Goal: Task Accomplishment & Management: Manage account settings

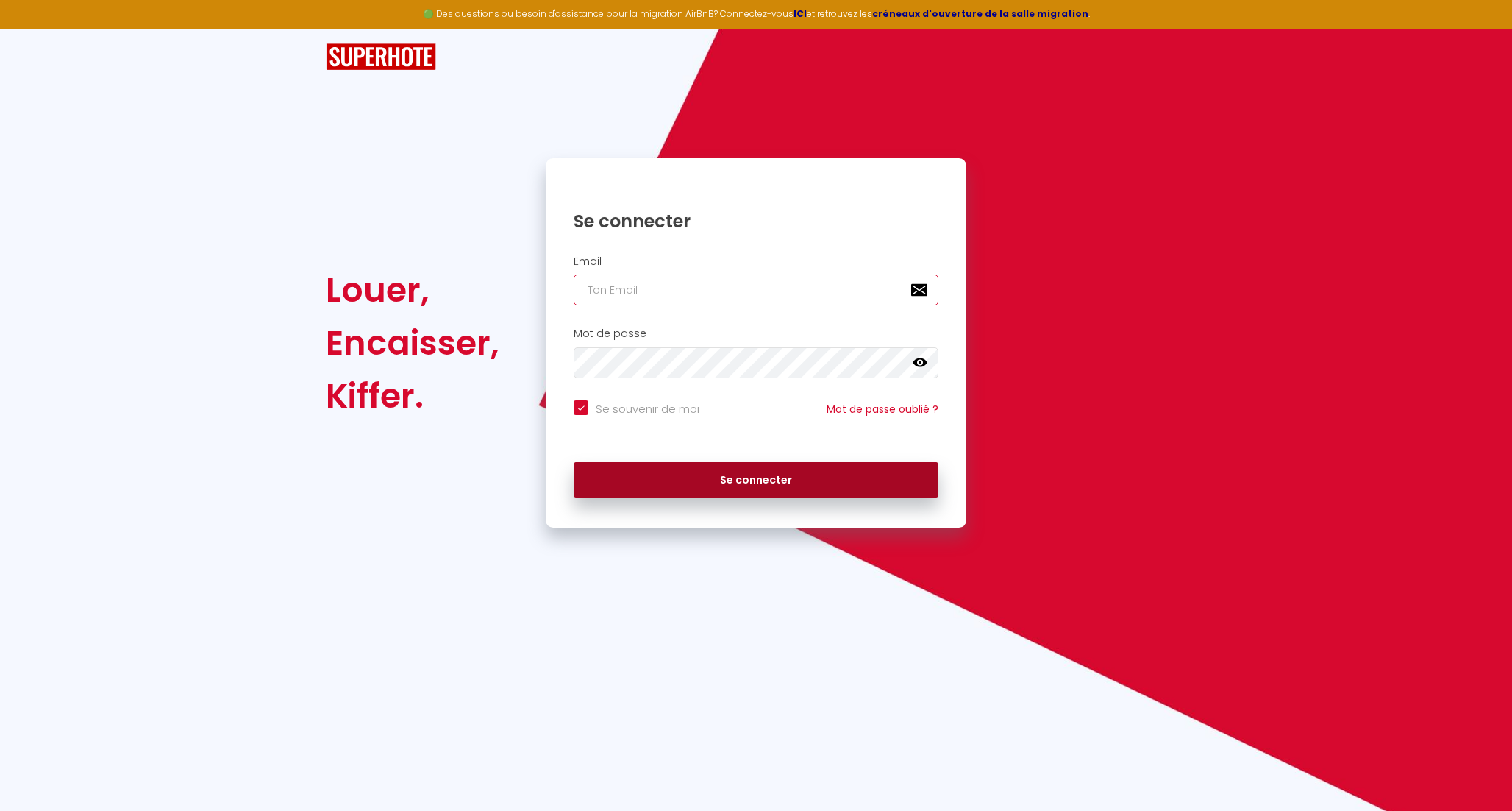
type input "[EMAIL_ADDRESS][DOMAIN_NAME]"
click at [652, 483] on button "Se connecter" at bounding box center [756, 480] width 365 height 37
checkbox input "true"
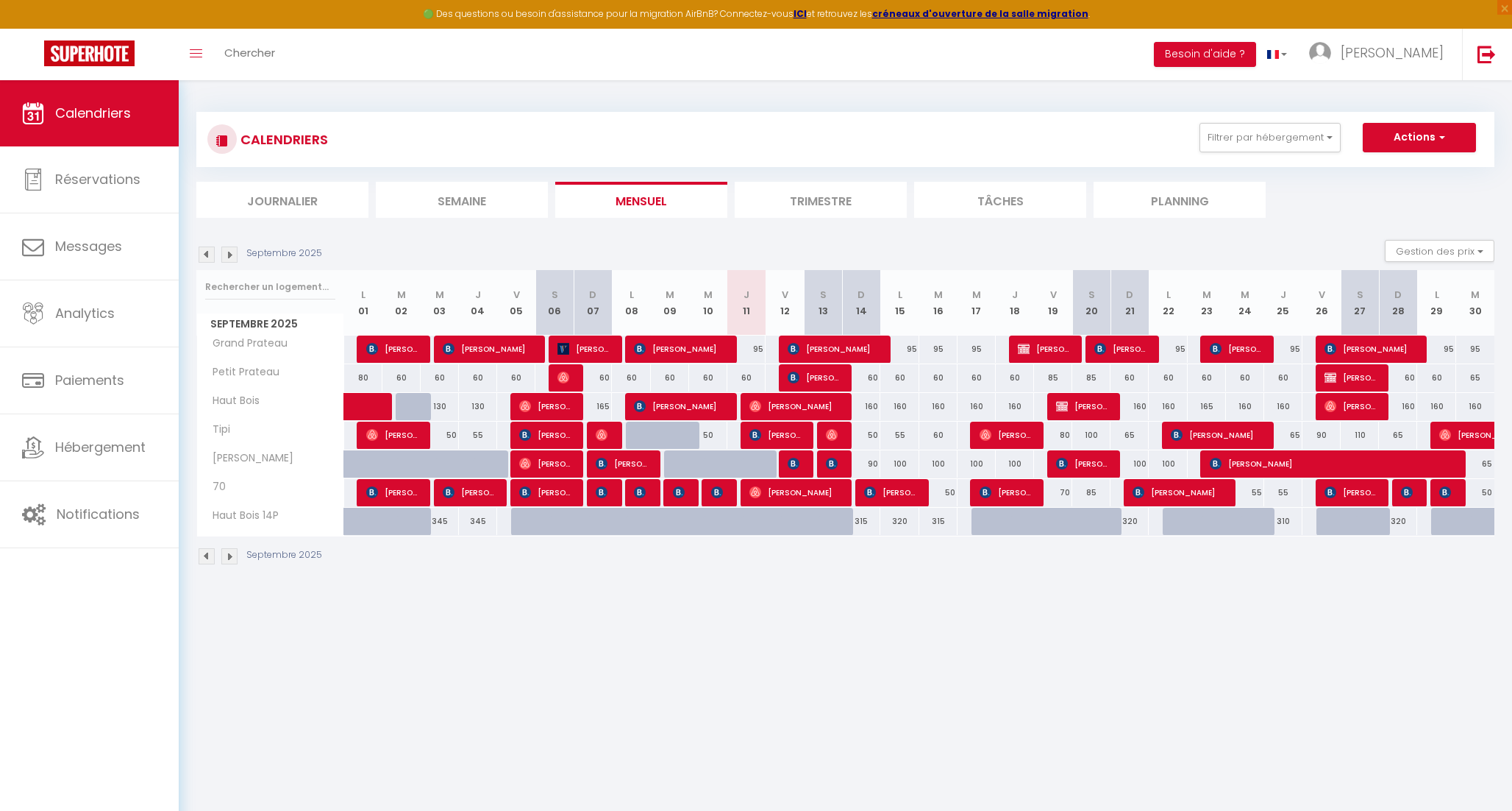
click at [207, 256] on img at bounding box center [206, 254] width 17 height 17
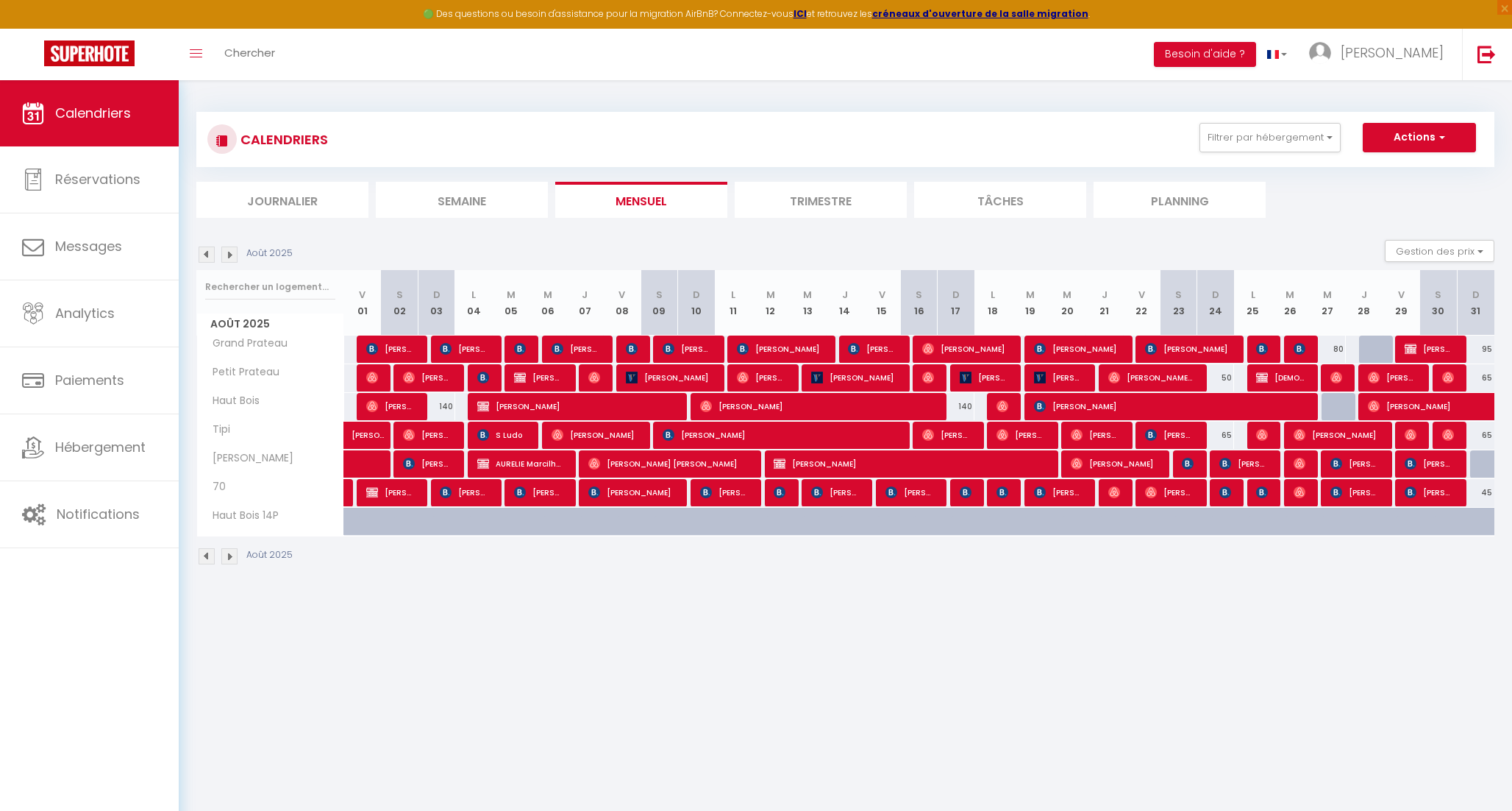
click at [207, 256] on img at bounding box center [206, 254] width 17 height 17
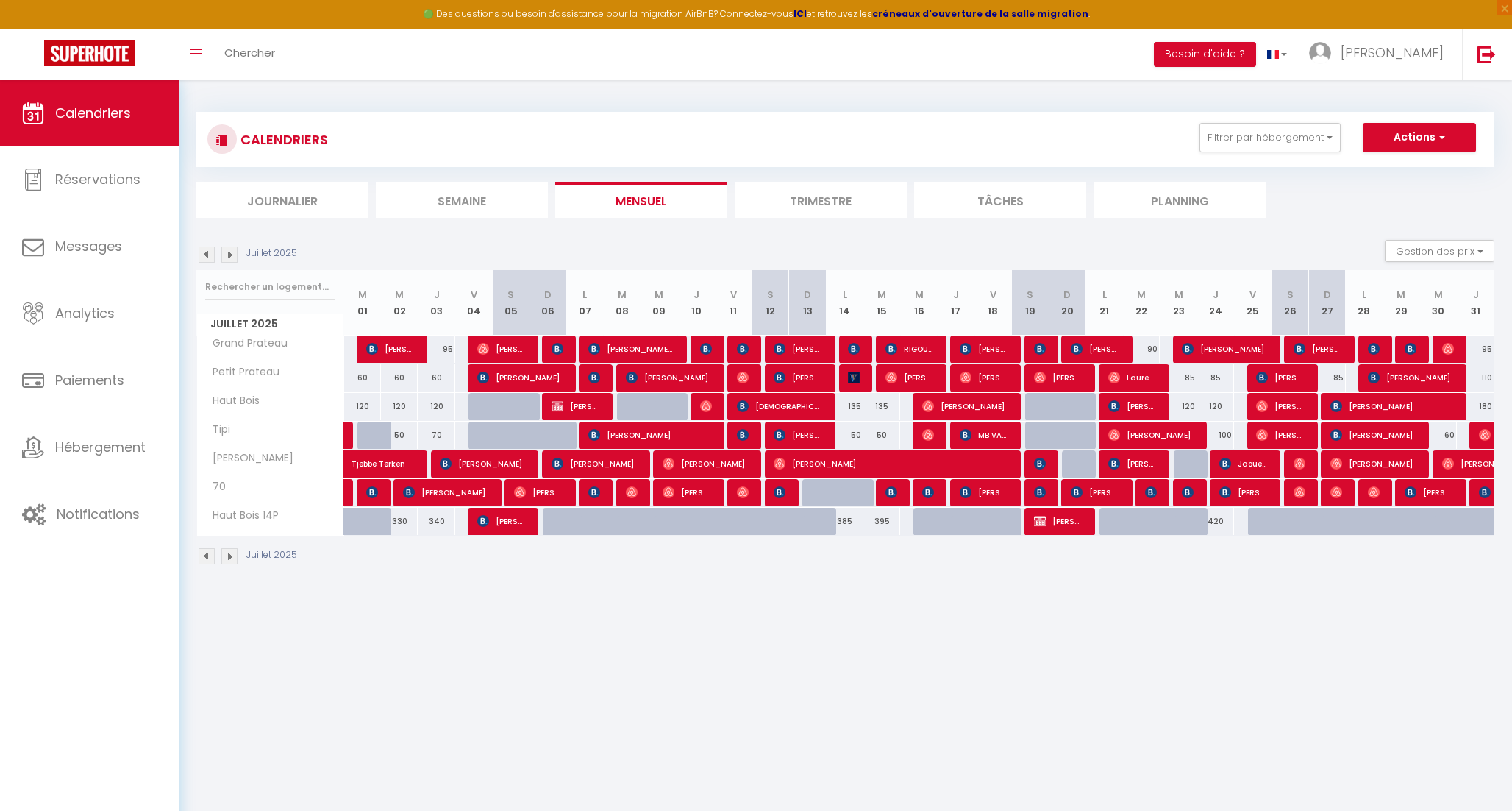
click at [207, 256] on img at bounding box center [206, 254] width 17 height 17
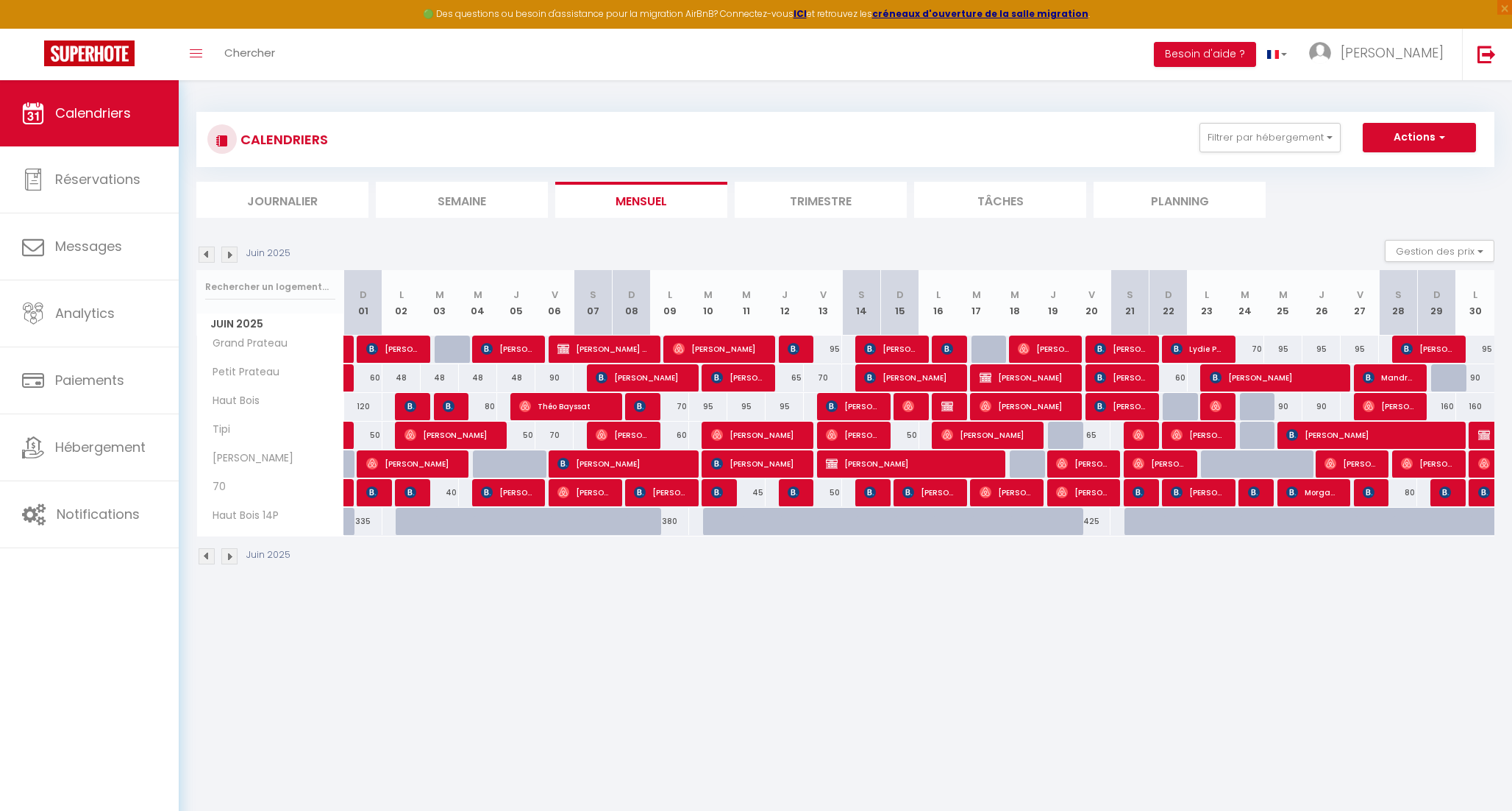
click at [213, 256] on img at bounding box center [206, 254] width 17 height 17
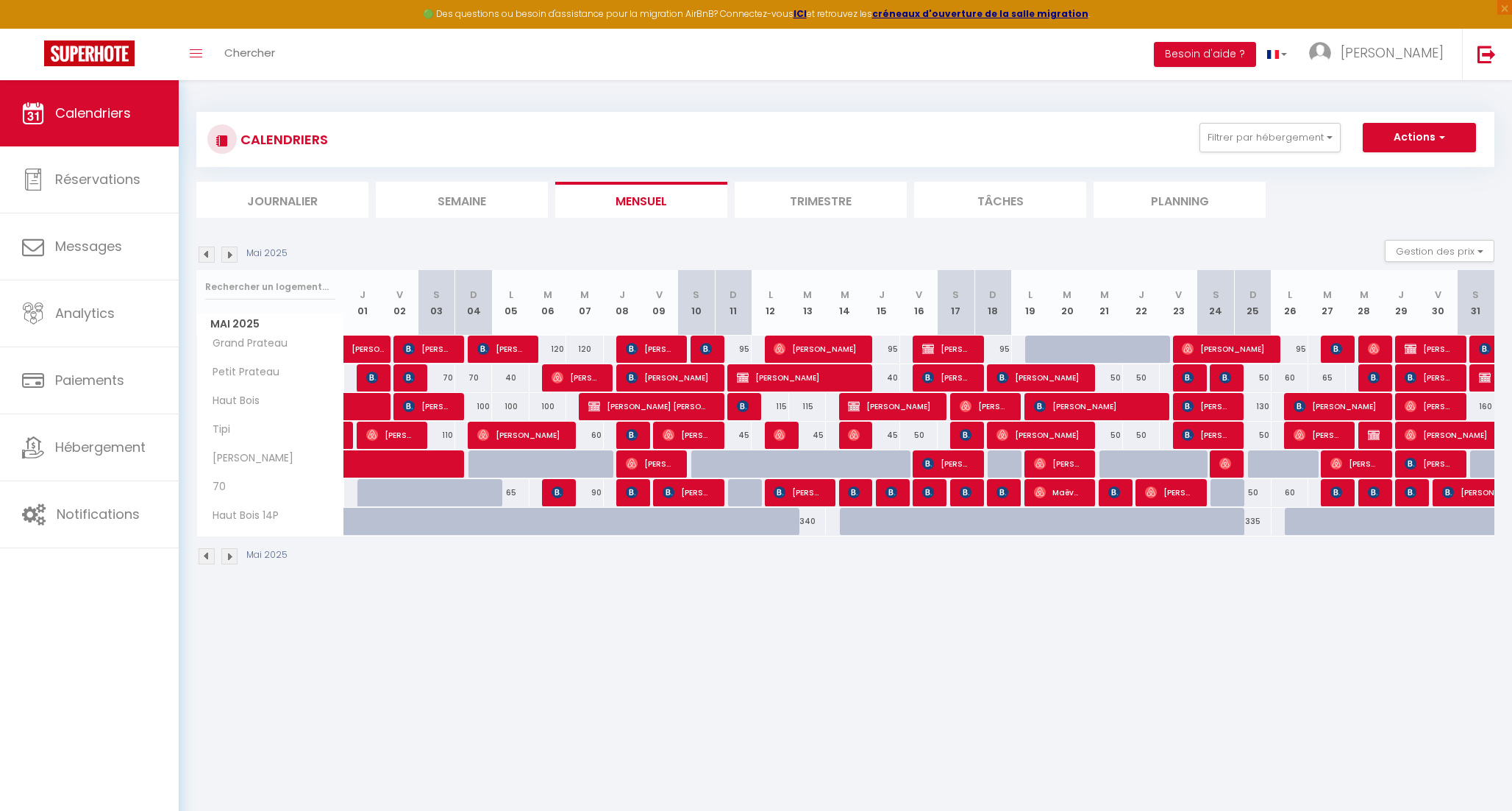
click at [211, 256] on img at bounding box center [206, 254] width 17 height 17
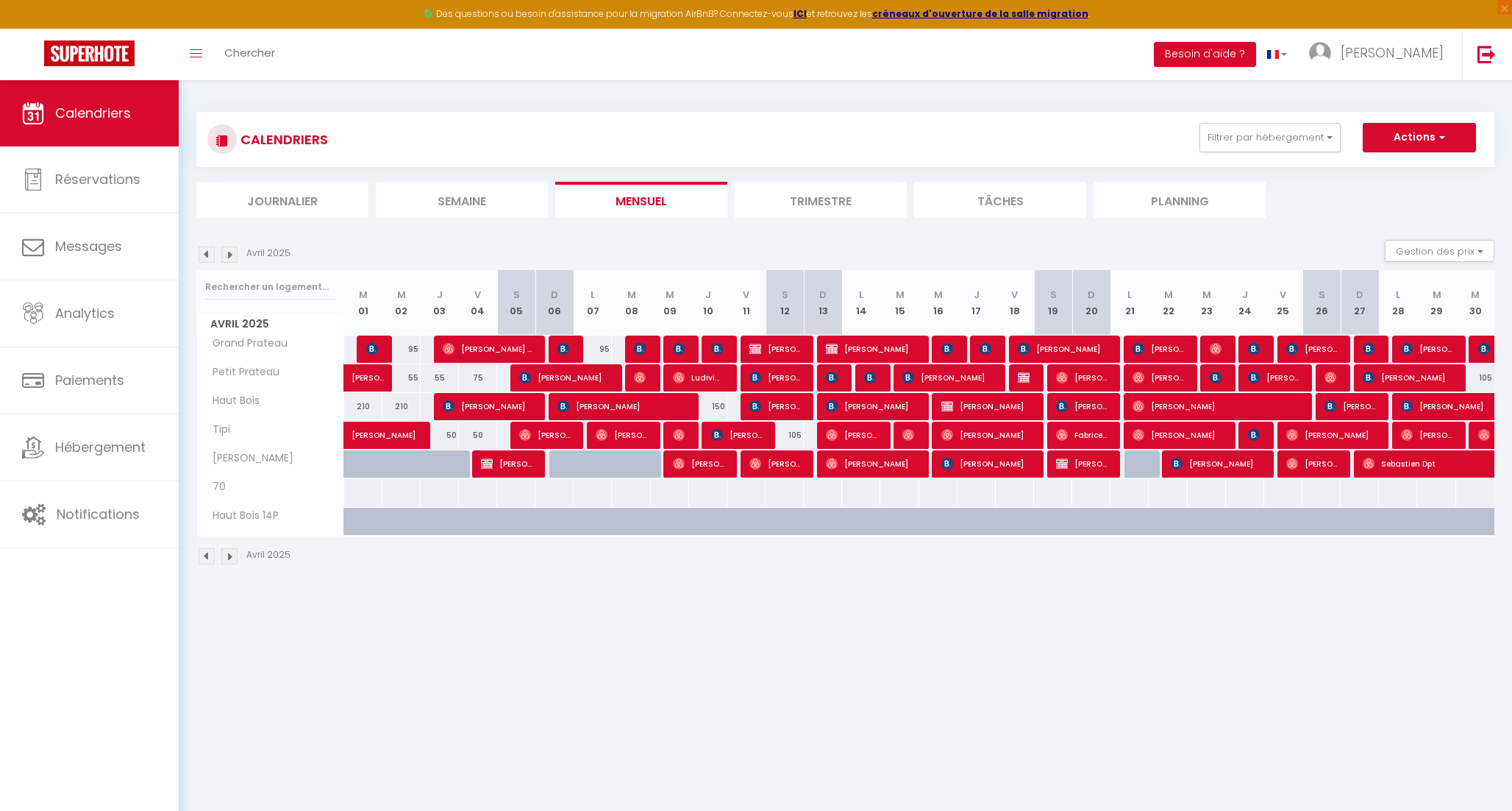
click at [227, 256] on img at bounding box center [229, 254] width 17 height 17
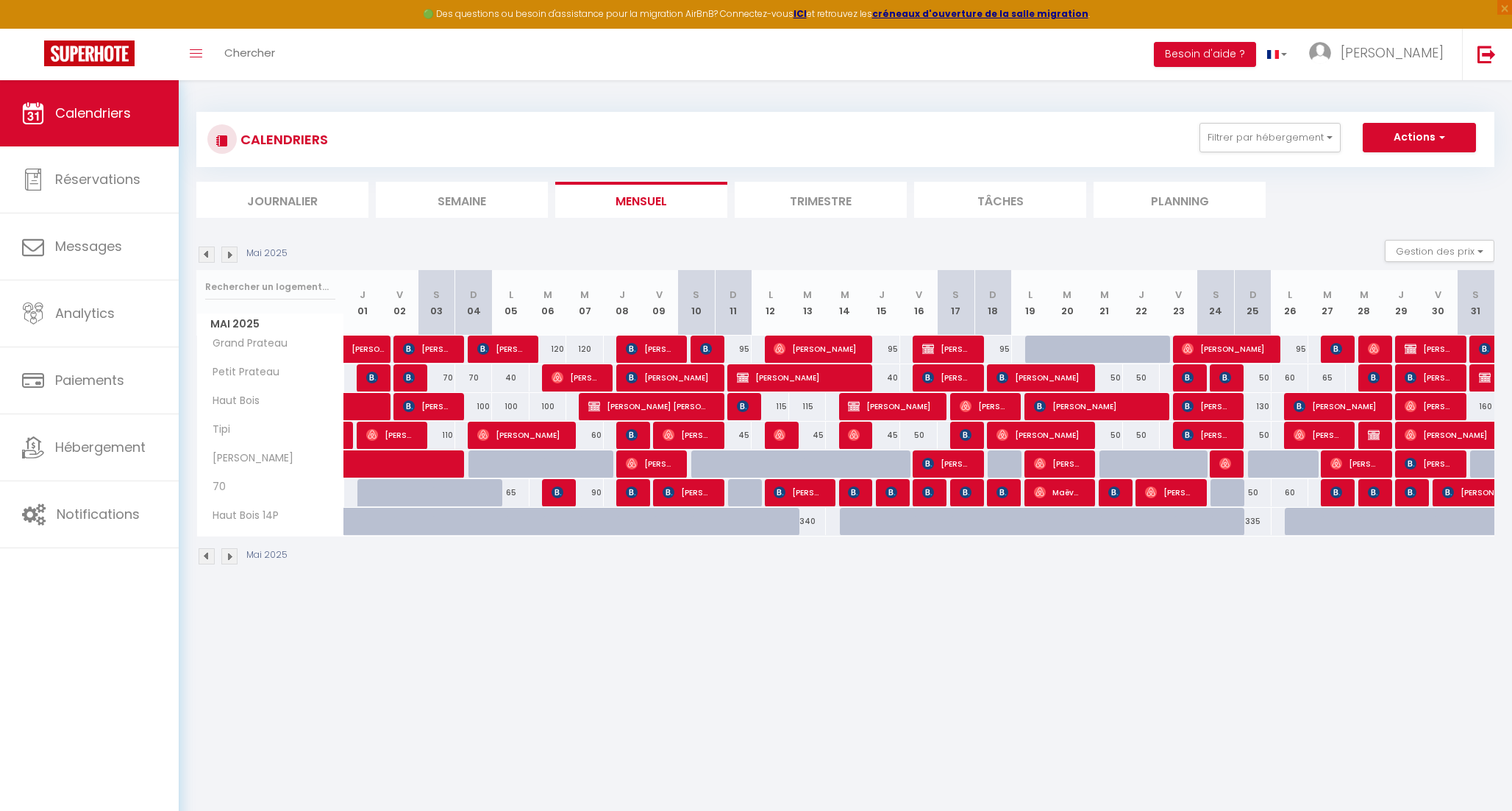
click at [227, 256] on img at bounding box center [229, 254] width 17 height 17
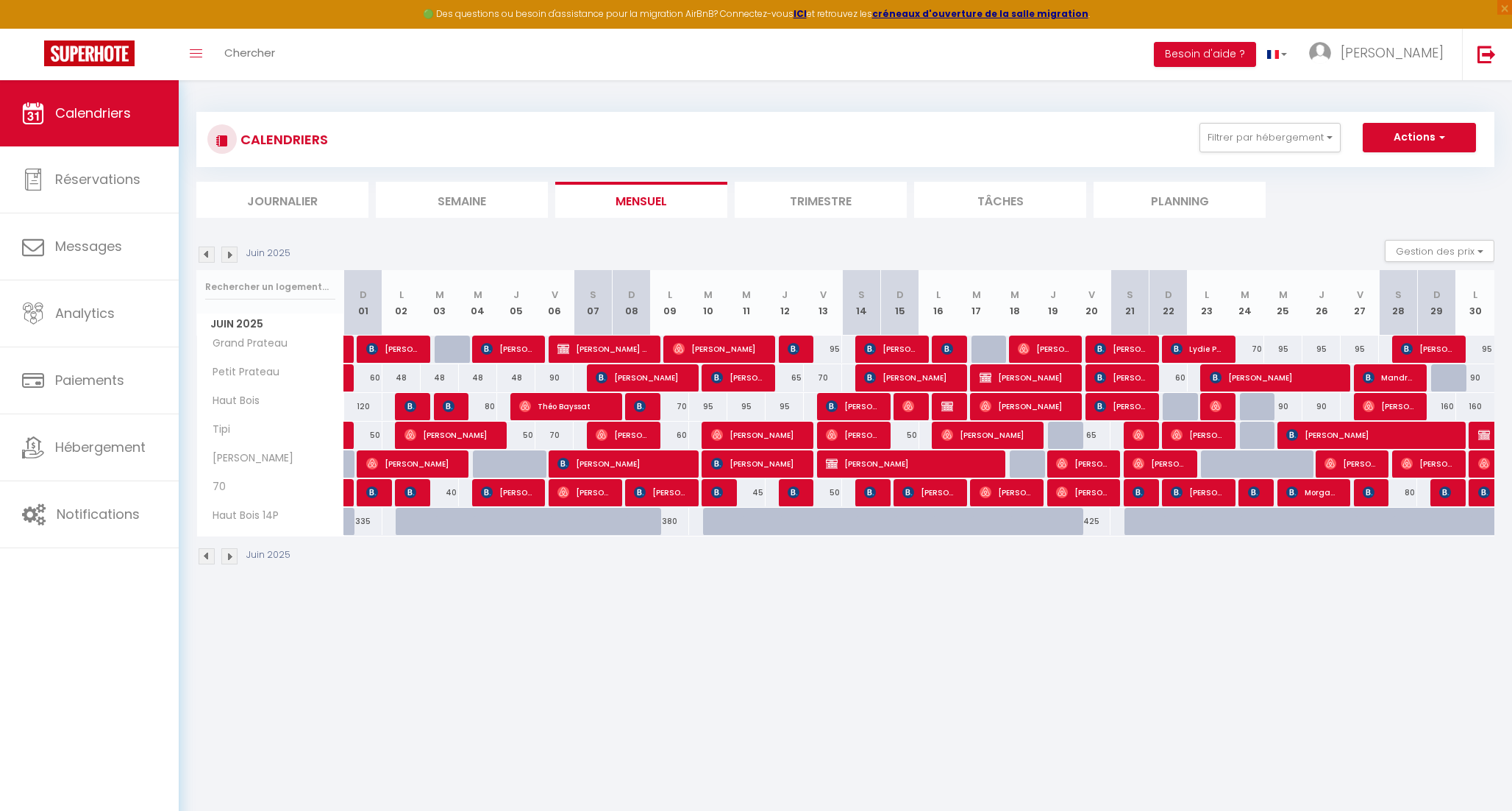
click at [227, 256] on img at bounding box center [229, 254] width 17 height 17
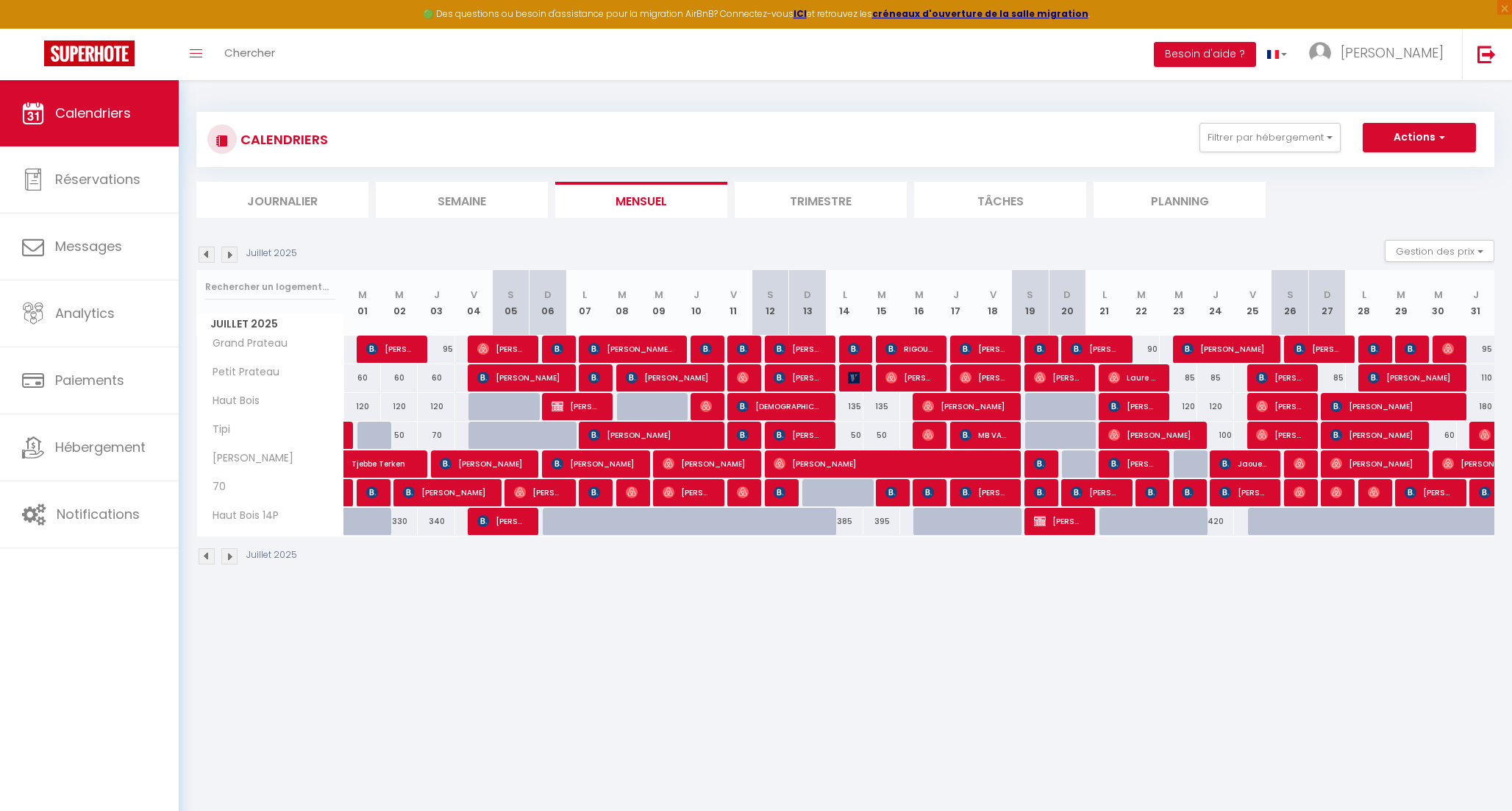
click at [227, 256] on img at bounding box center [229, 254] width 17 height 17
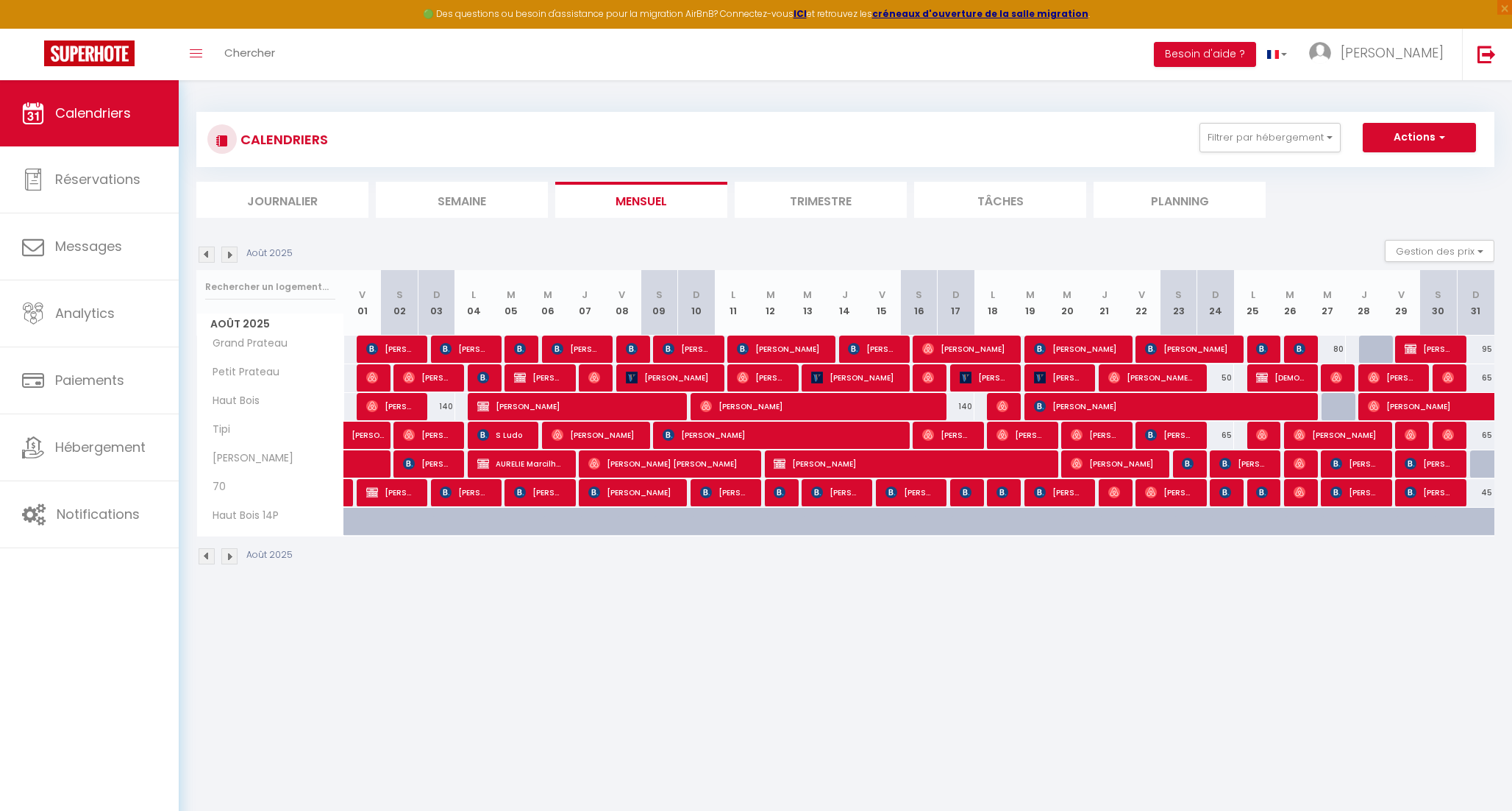
click at [227, 256] on img at bounding box center [229, 254] width 17 height 17
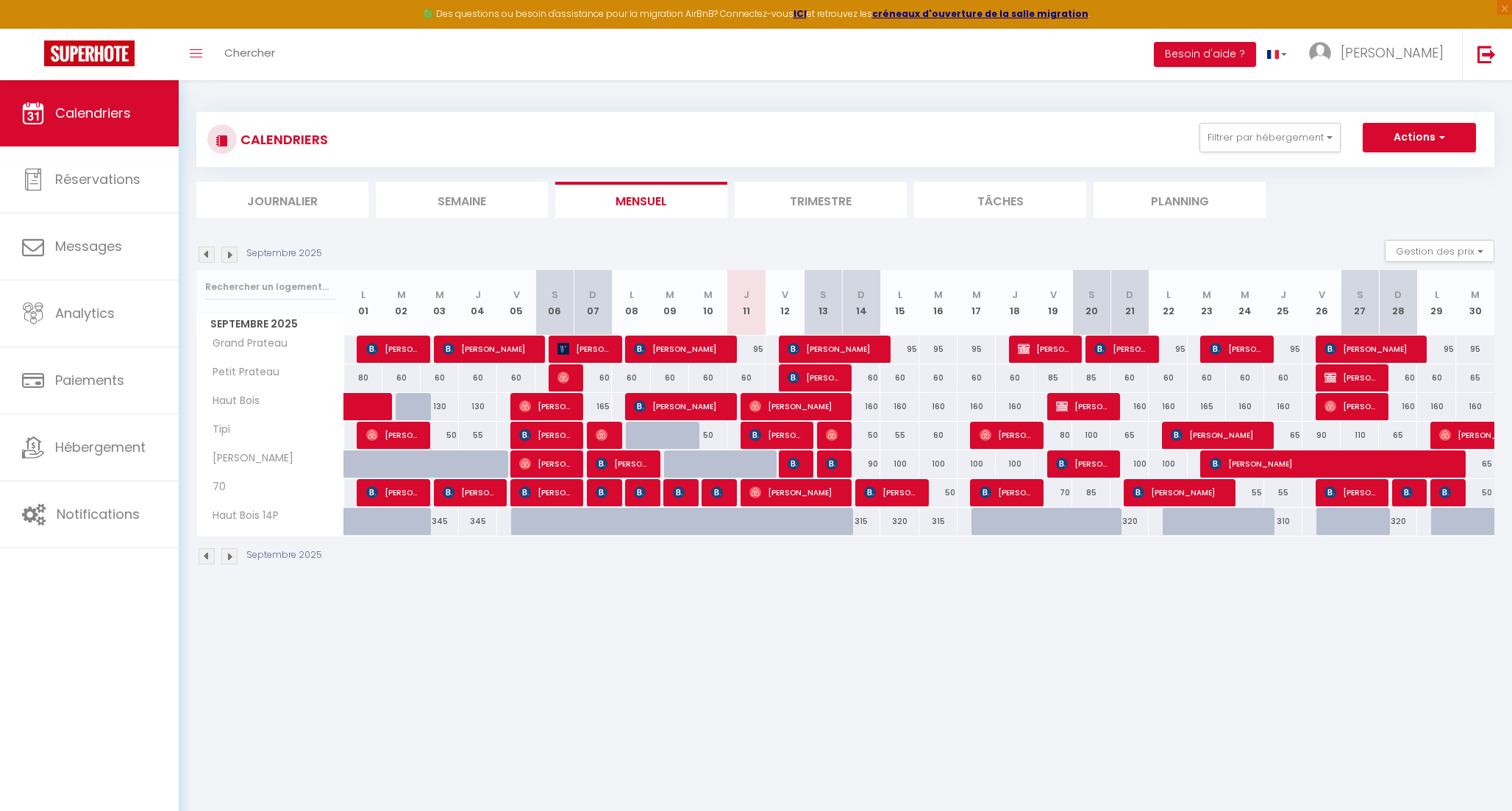
click at [227, 256] on img at bounding box center [229, 254] width 17 height 17
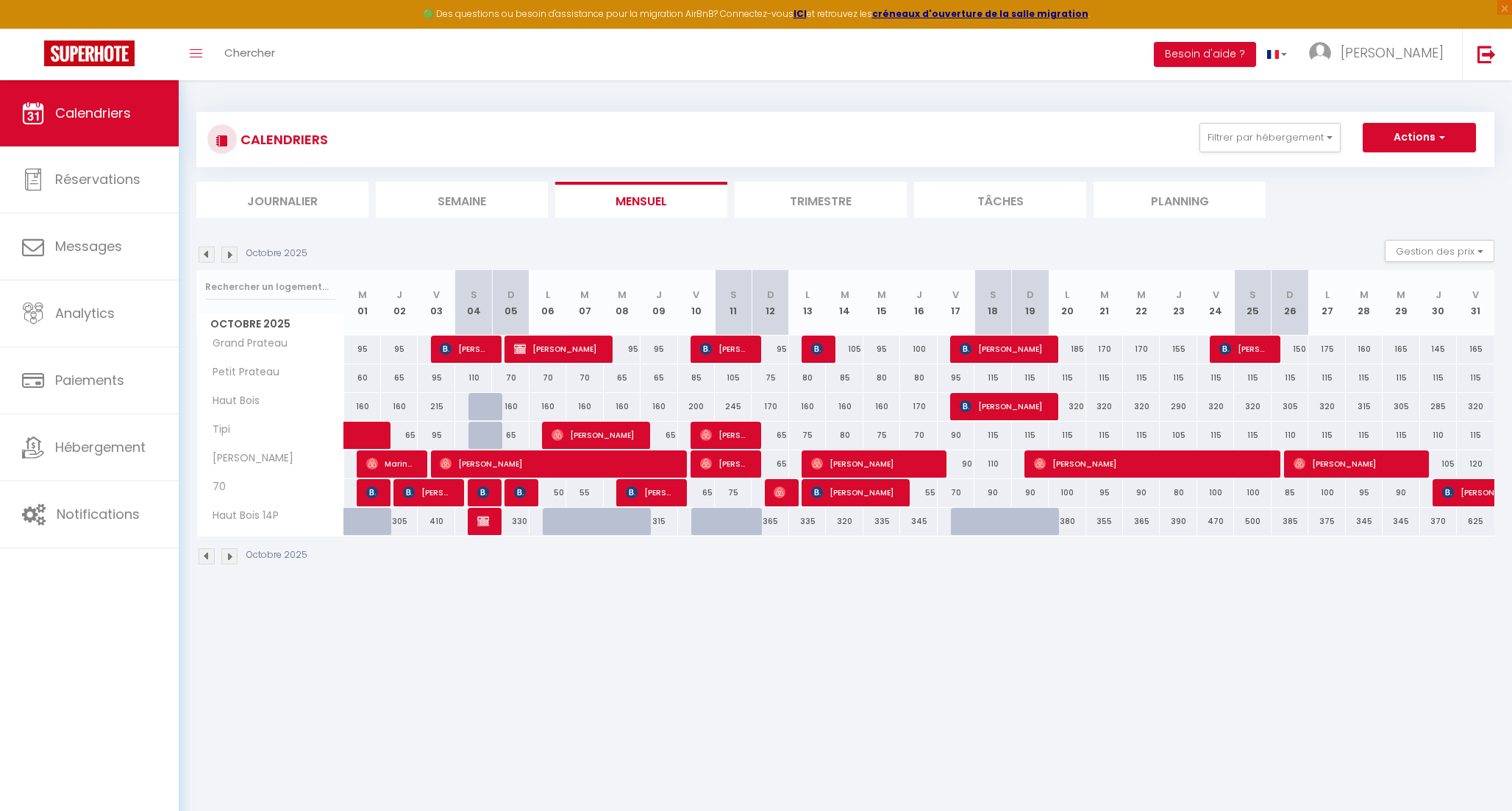
click at [205, 257] on img at bounding box center [206, 254] width 17 height 17
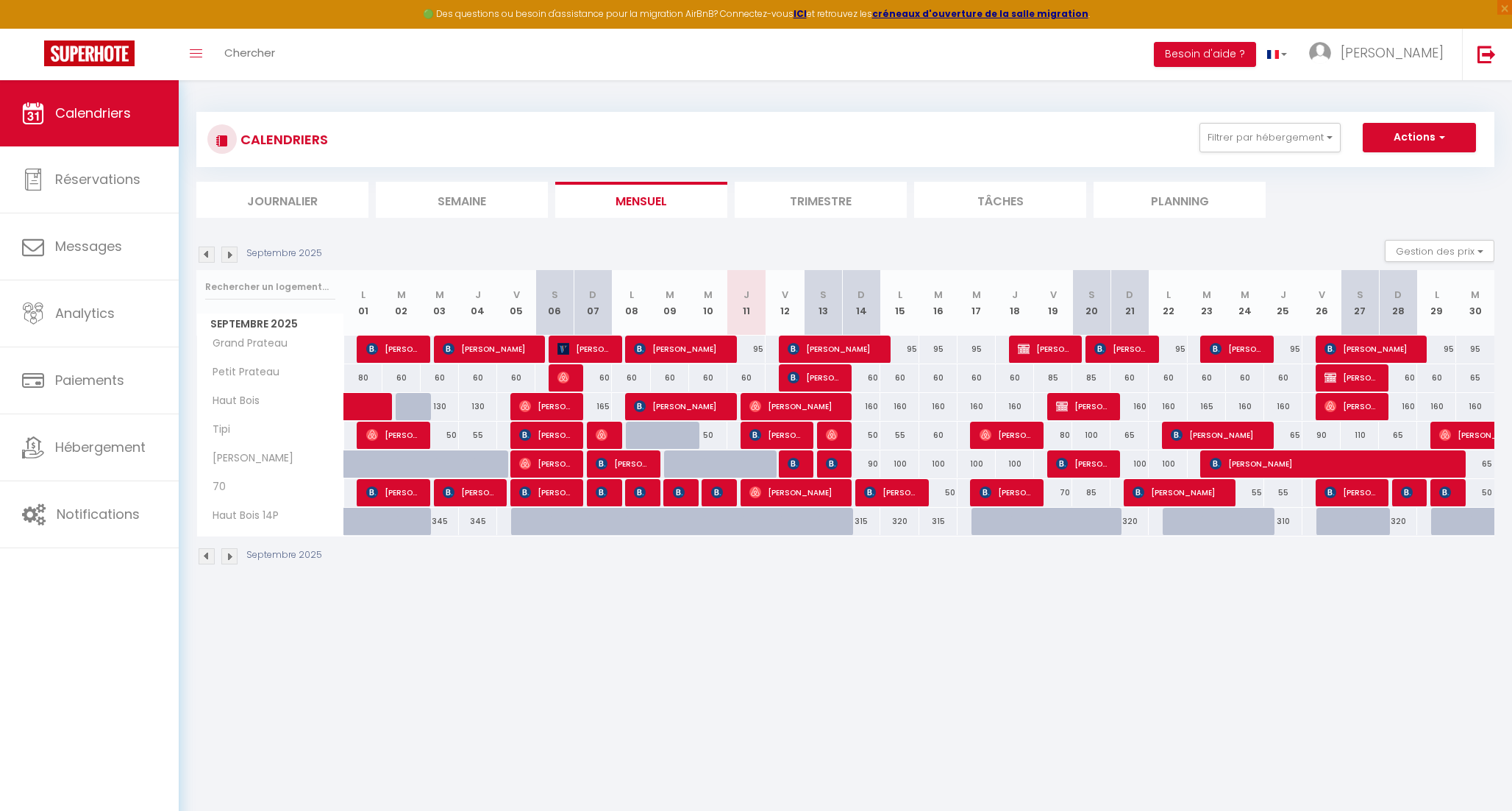
click at [217, 257] on div "Septembre 2025" at bounding box center [261, 254] width 130 height 17
click at [221, 257] on img at bounding box center [229, 254] width 17 height 17
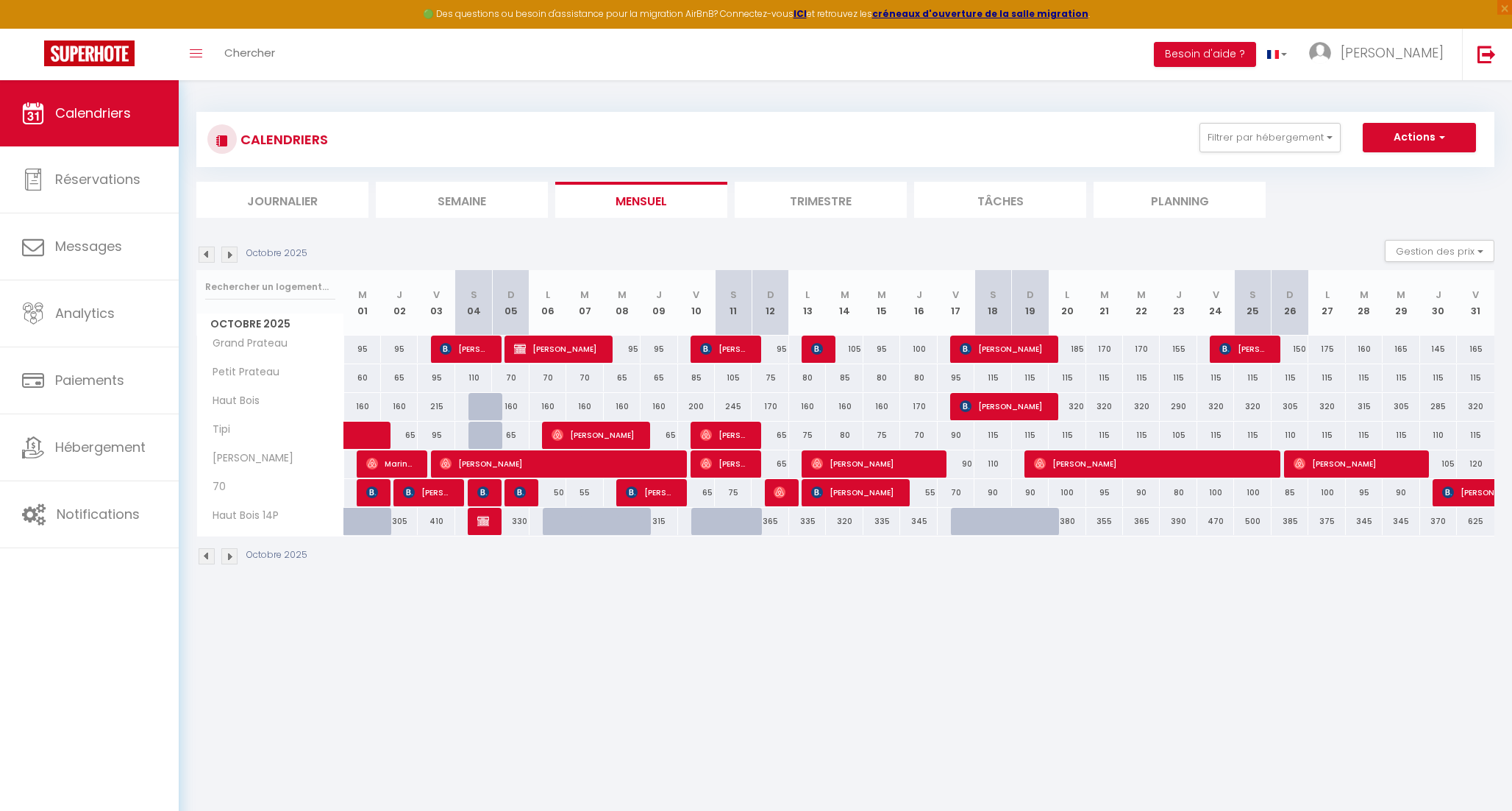
click at [208, 254] on img at bounding box center [206, 254] width 17 height 17
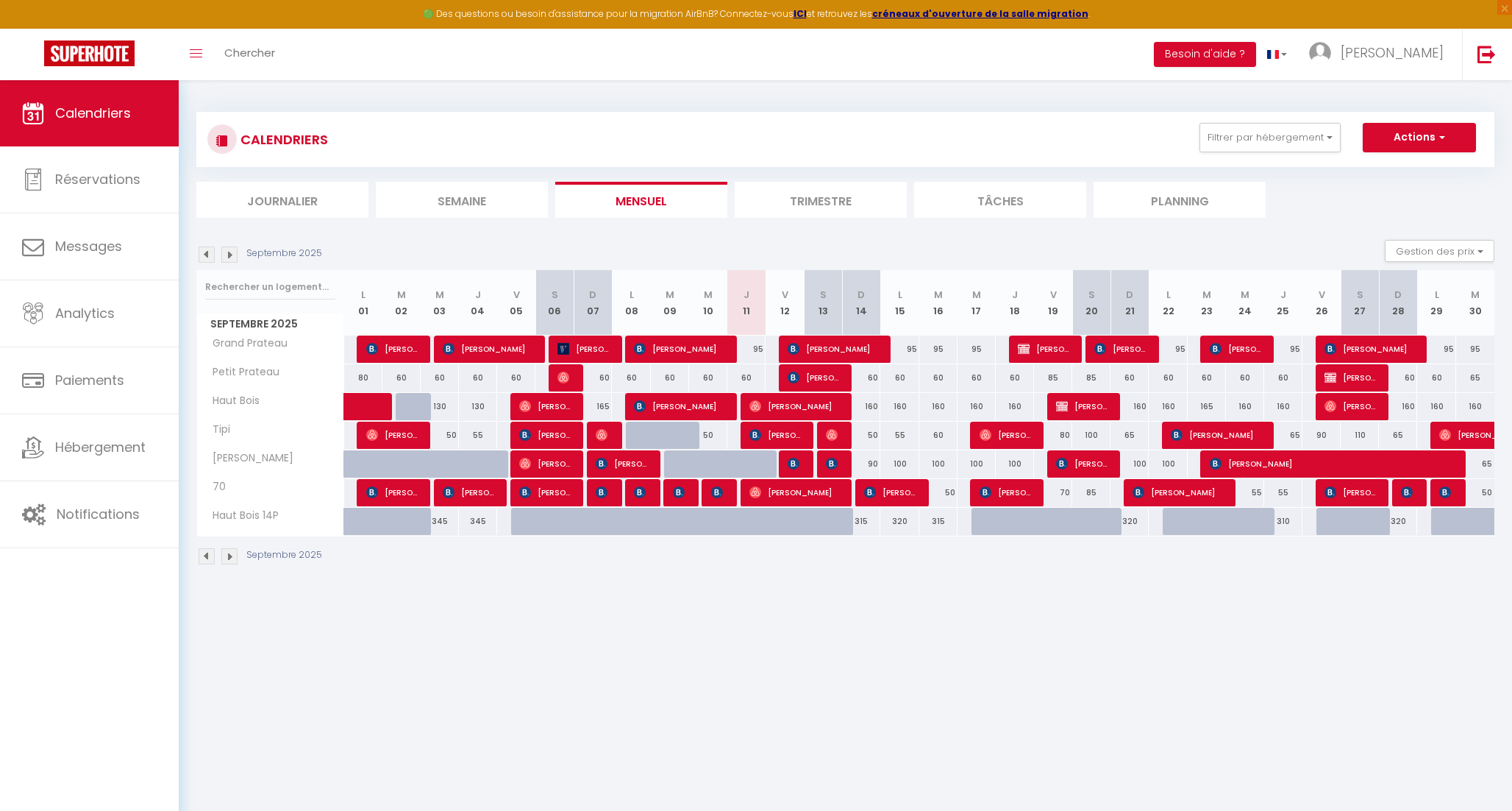
click at [740, 726] on body "🟢 Des questions ou besoin d'assistance pour la migration AirBnB? Connectez-vous…" at bounding box center [756, 486] width 1512 height 811
click at [825, 596] on div "CALENDRIERS Filtrer par hébergement A - TOUS LES LOGEMENTS [GEOGRAPHIC_DATA][PE…" at bounding box center [845, 339] width 1333 height 517
click at [792, 139] on div "CALENDRIERS Filtrer par hébergement A - TOUS LES LOGEMENTS [GEOGRAPHIC_DATA][PE…" at bounding box center [845, 139] width 1276 height 33
click at [856, 616] on body "🟢 Des questions ou besoin d'assistance pour la migration AirBnB? Connectez-vous…" at bounding box center [756, 486] width 1512 height 811
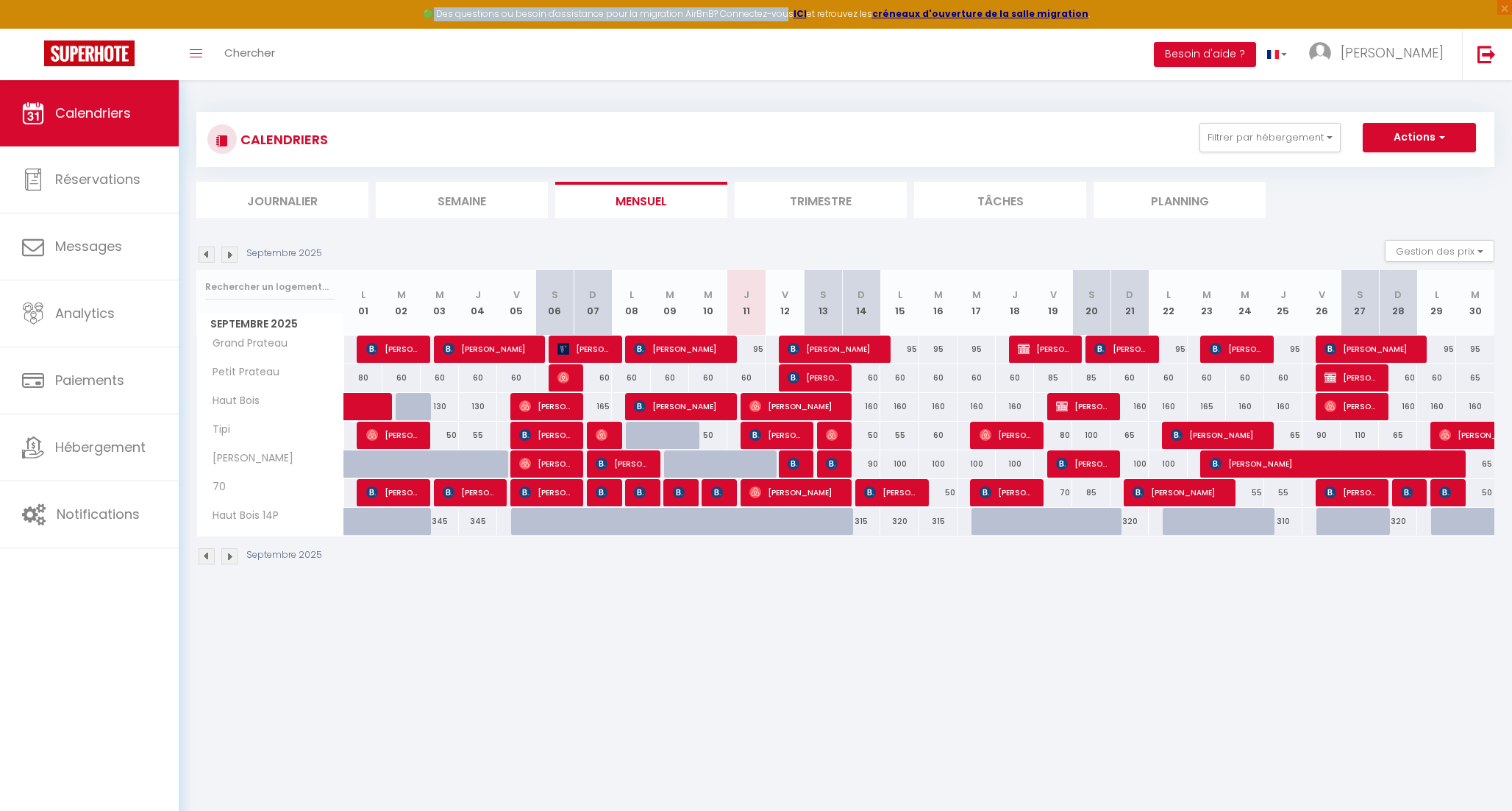
drag, startPoint x: 441, startPoint y: 15, endPoint x: 794, endPoint y: 13, distance: 353.0
click at [794, 13] on div "🟢 Des questions ou besoin d'assistance pour la migration AirBnB? Connectez-vous…" at bounding box center [756, 14] width 1512 height 28
drag, startPoint x: 742, startPoint y: 17, endPoint x: 749, endPoint y: 18, distance: 7.1
click at [749, 18] on div "🟢 Des questions ou besoin d'assistance pour la migration AirBnB? Connectez-vous…" at bounding box center [756, 14] width 1512 height 28
drag, startPoint x: 797, startPoint y: 17, endPoint x: 445, endPoint y: 11, distance: 352.1
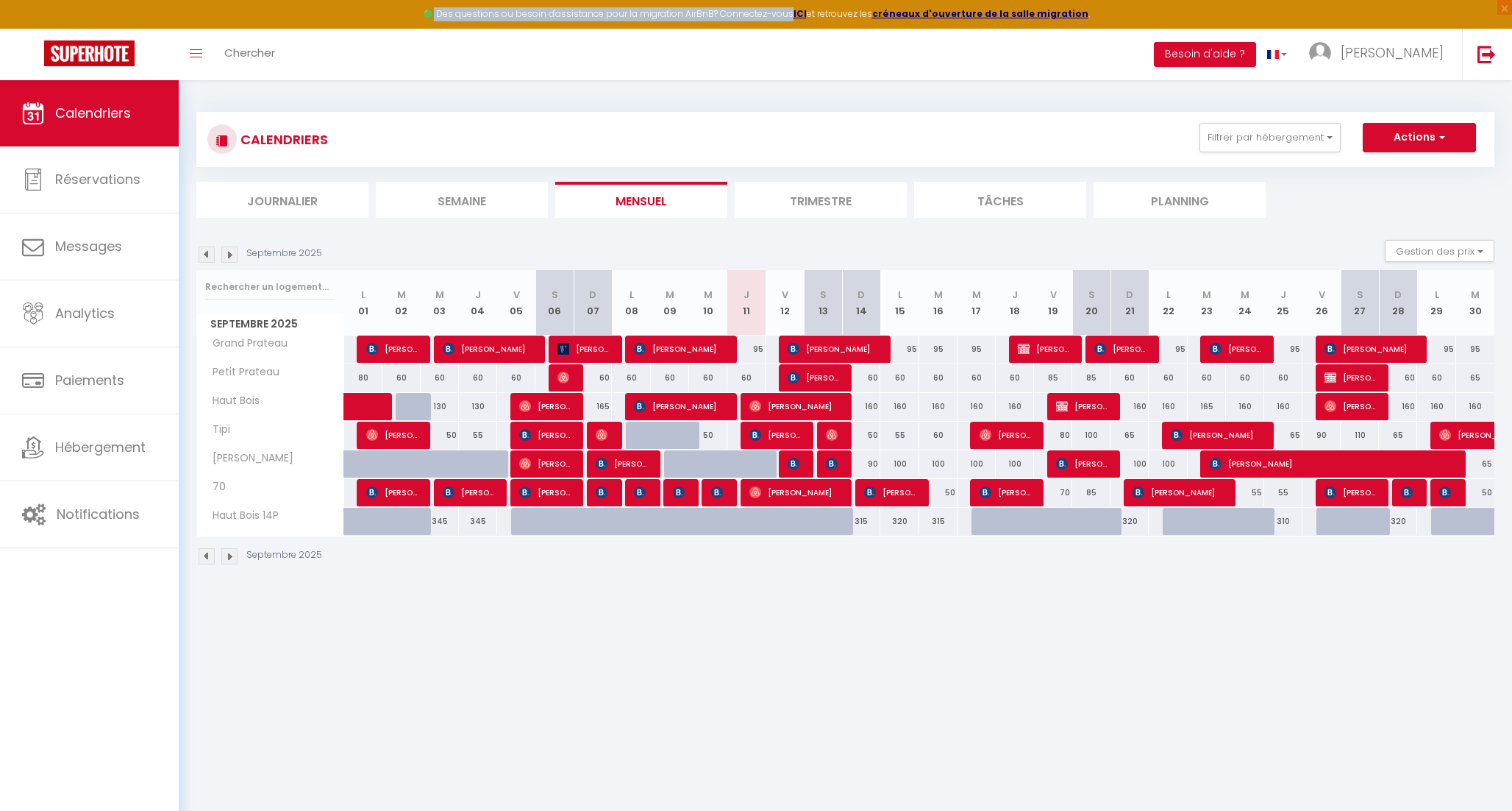
click at [445, 11] on div "🟢 Des questions ou besoin d'assistance pour la migration AirBnB? Connectez-vous…" at bounding box center [756, 14] width 1512 height 28
click at [511, 73] on div "Toggle menubar Chercher BUTTON Besoin d'aide ? [PERSON_NAME] Équipe" at bounding box center [804, 54] width 1395 height 51
click at [1347, 373] on span "[PERSON_NAME]" at bounding box center [1350, 378] width 50 height 28
select select "OK"
select select "KO"
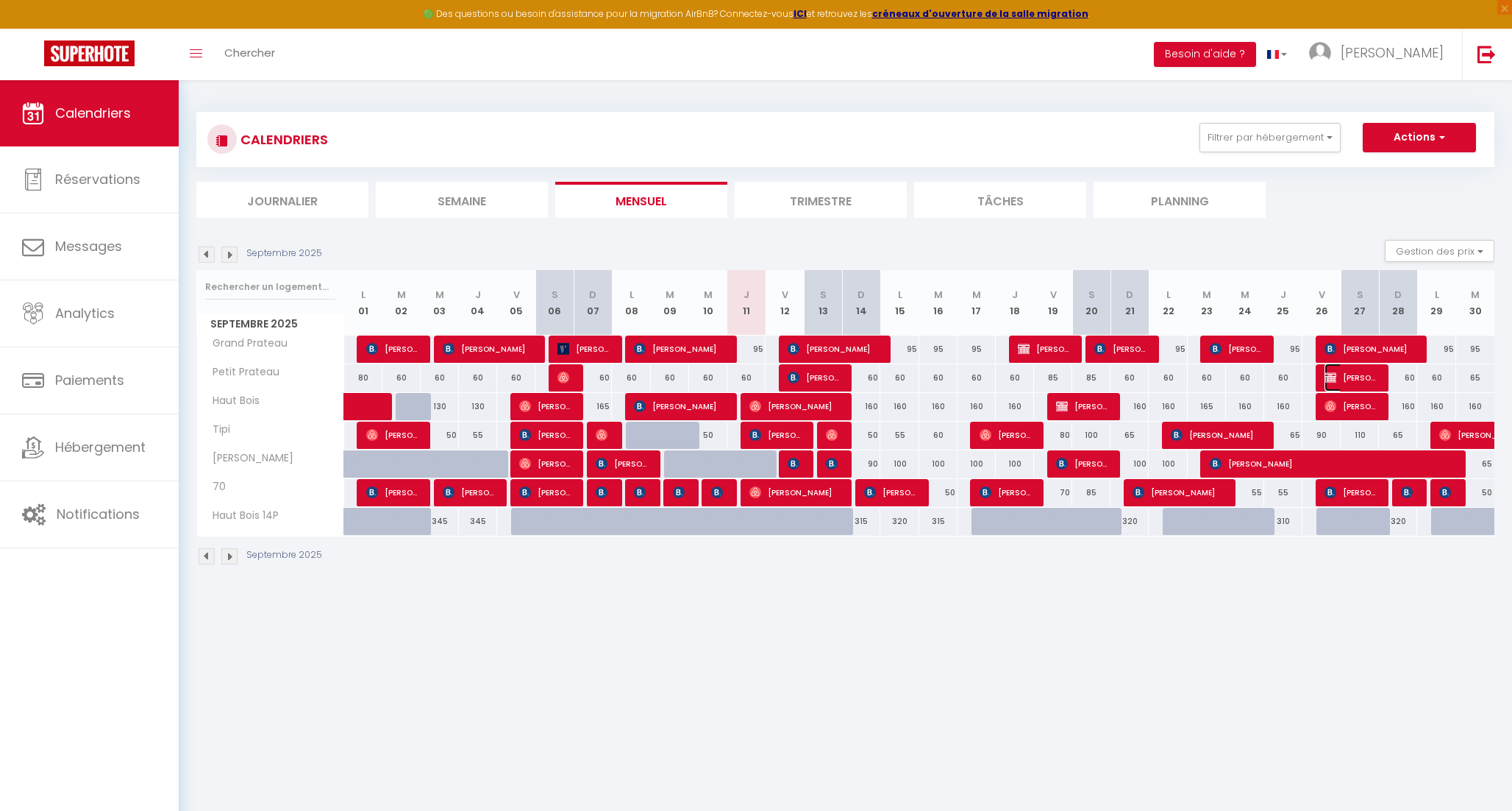
select select "0"
select select "1"
select select
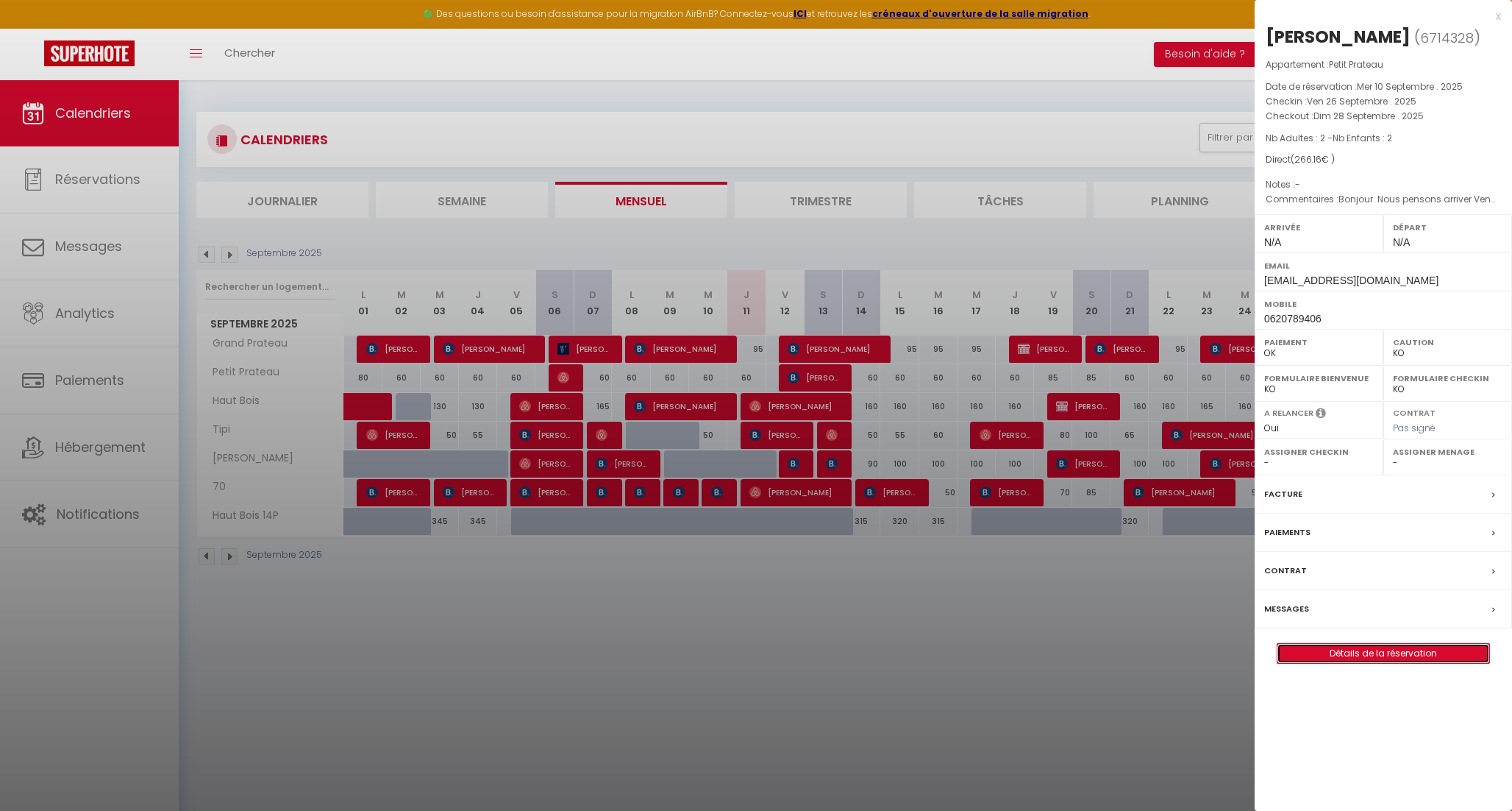
click at [1364, 654] on link "Détails de la réservation" at bounding box center [1383, 654] width 212 height 19
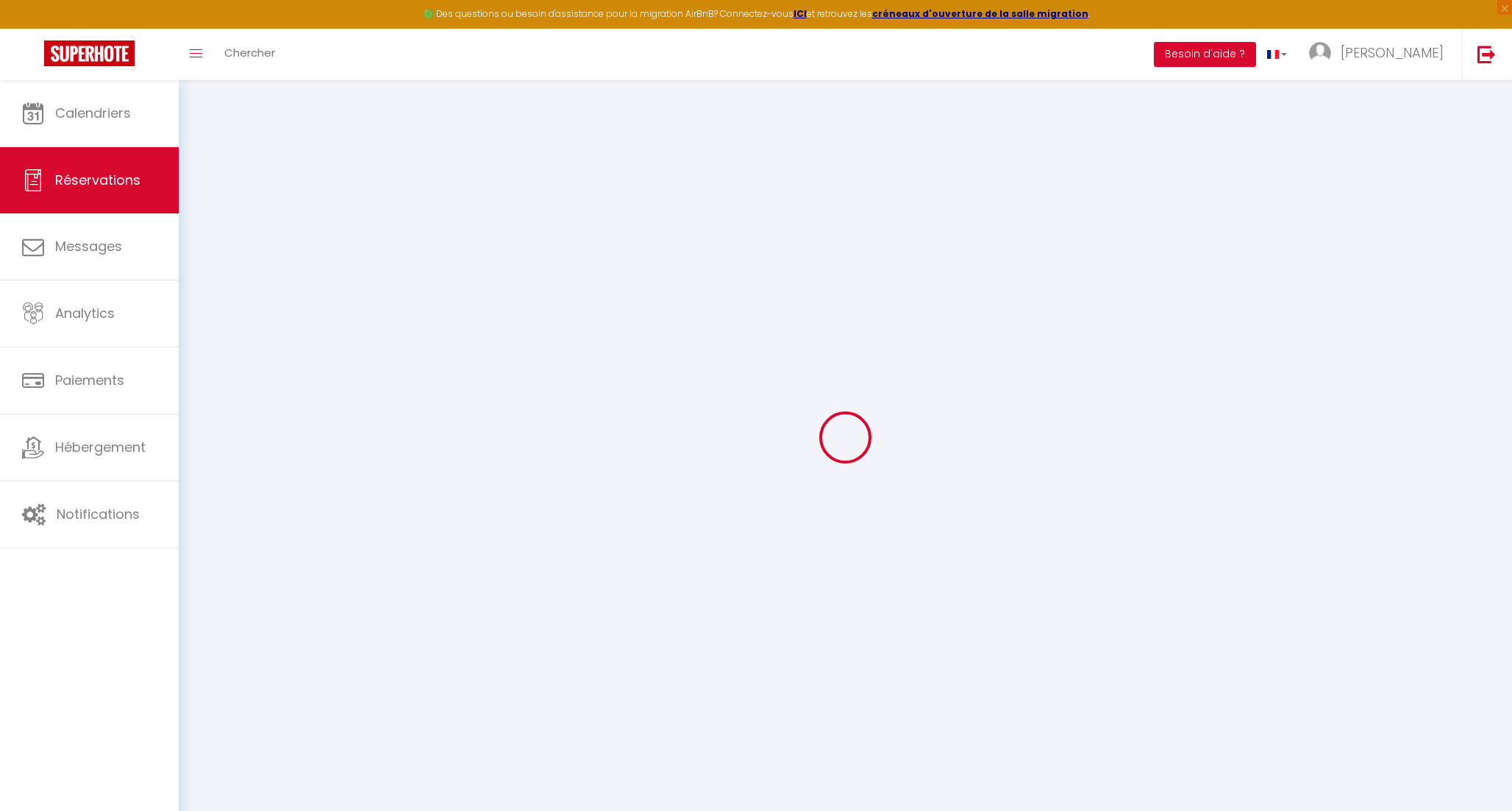
type input "[PERSON_NAME]"
type input "Deshayes"
type input "[EMAIL_ADDRESS][DOMAIN_NAME]"
type input "0620789406"
type input "92100"
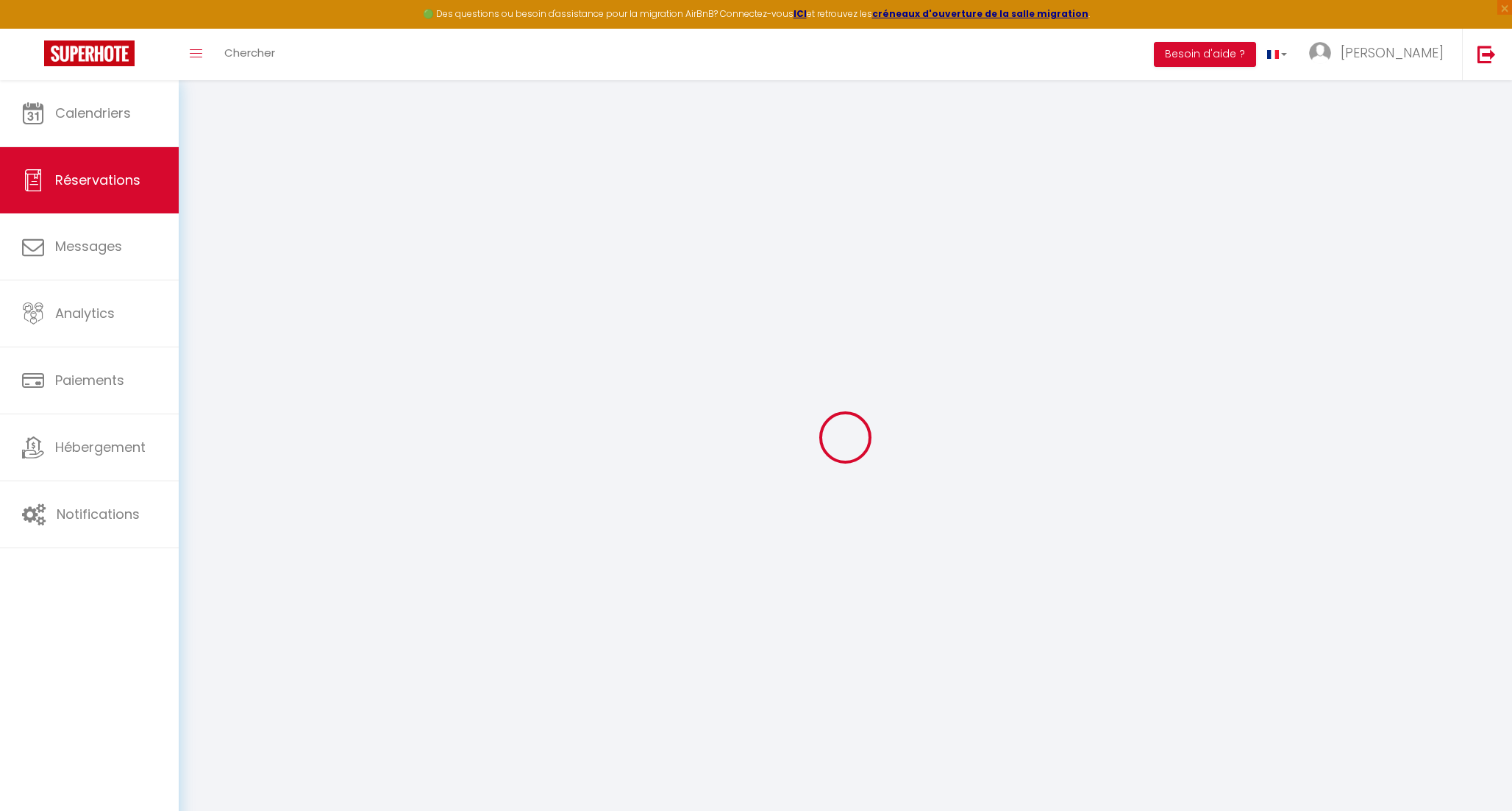
type input "[STREET_ADDRESS]"
type input "[GEOGRAPHIC_DATA]"
select select "FR"
select select "18706"
select select "1"
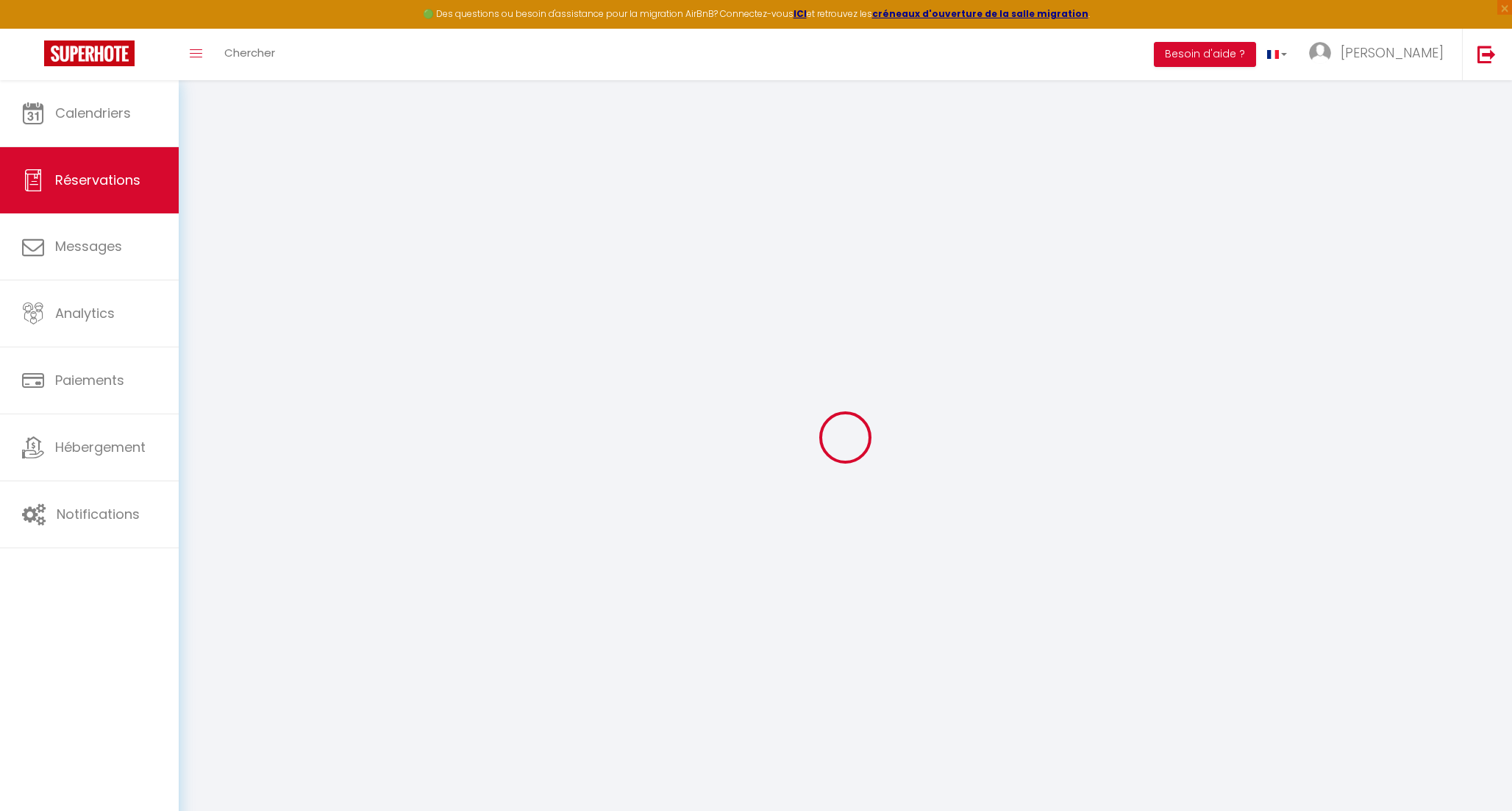
type input "Ven 26 Septembre 2025"
select select
type input "Dim 28 Septembre 2025"
select select
type input "2"
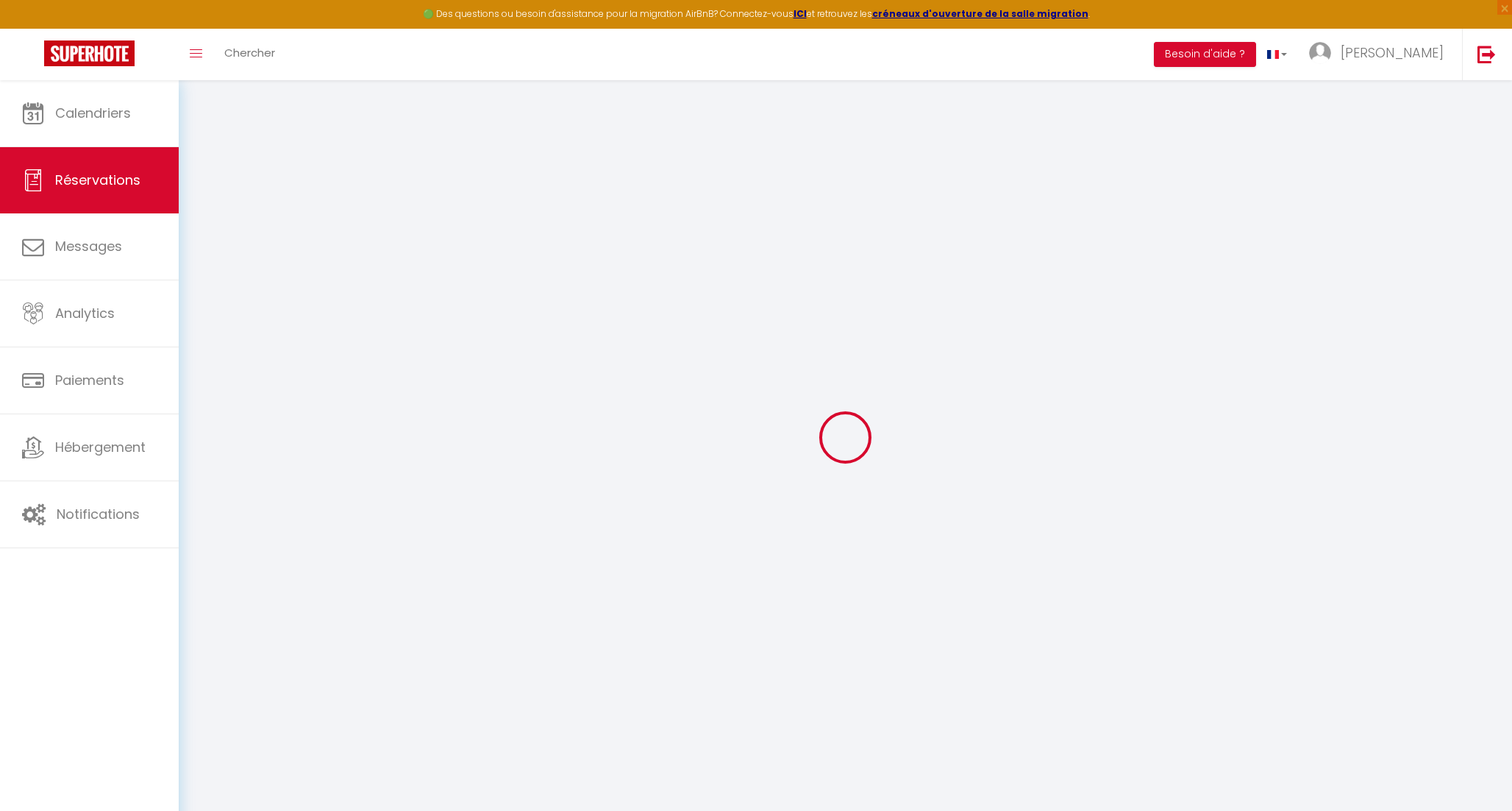
type input "2"
select select "12"
select select
type input "218.07999999999998"
checkbox input "false"
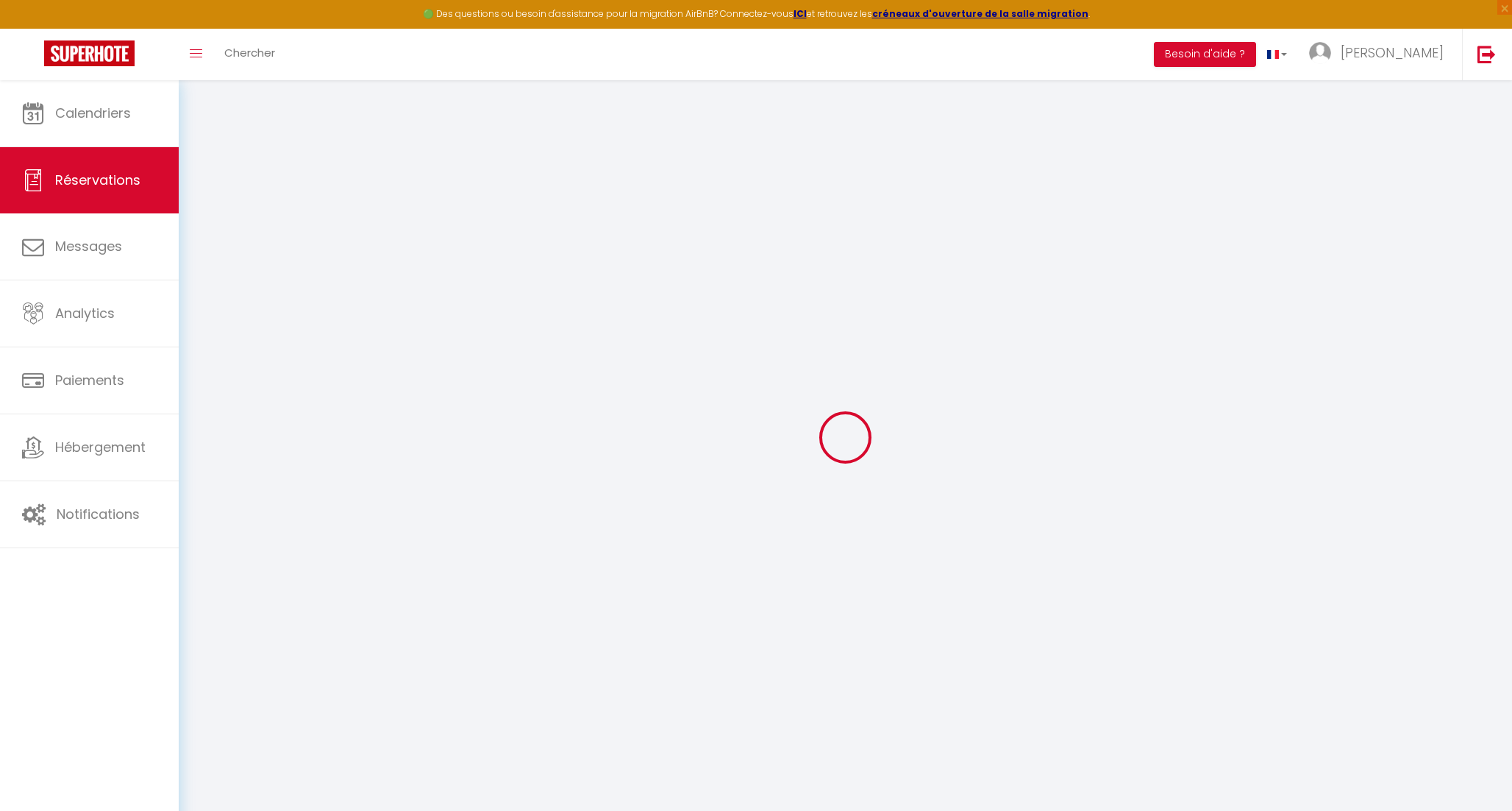
type input "0"
select select
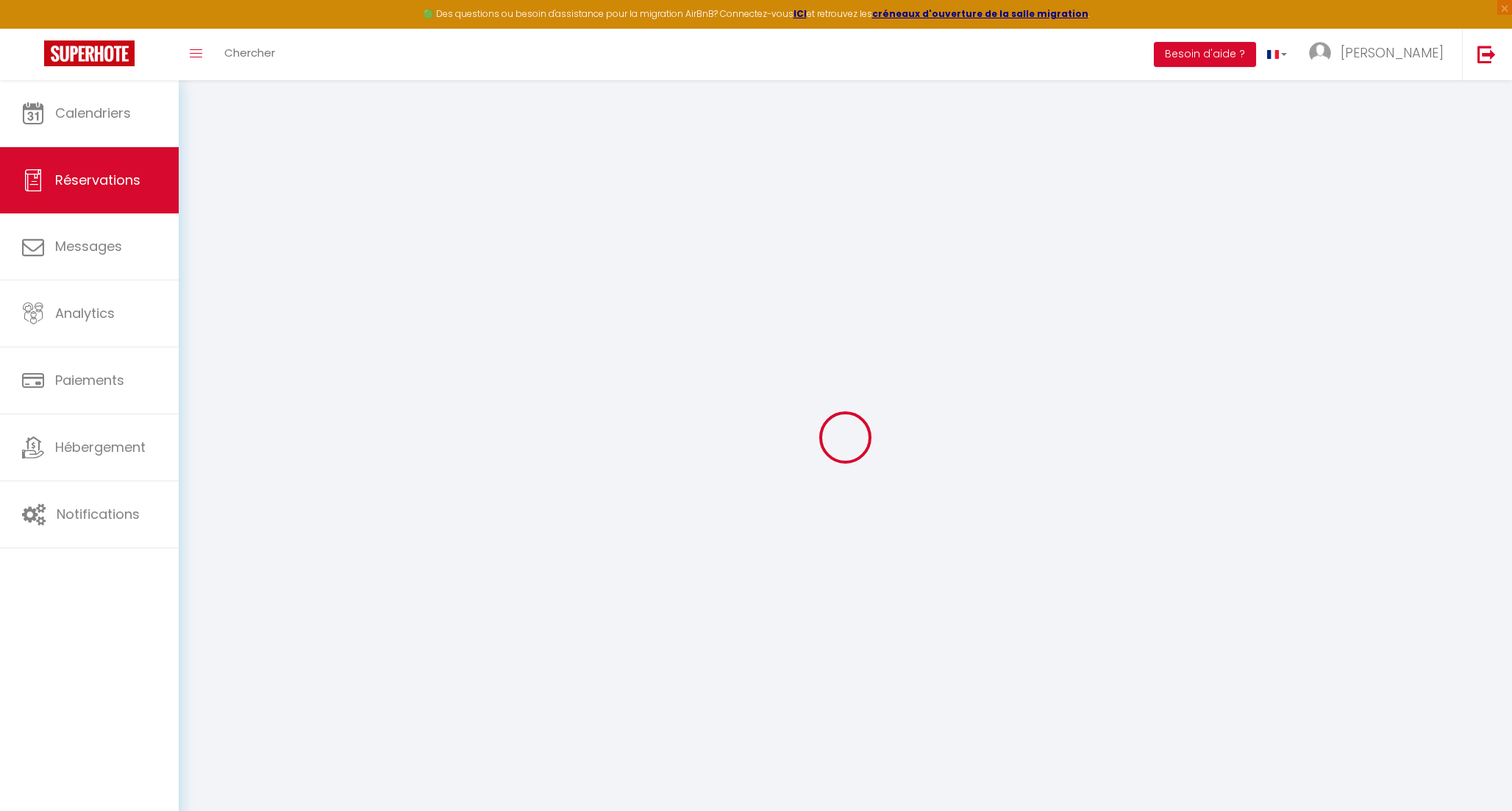
select select
select select "14"
checkbox input "false"
select select
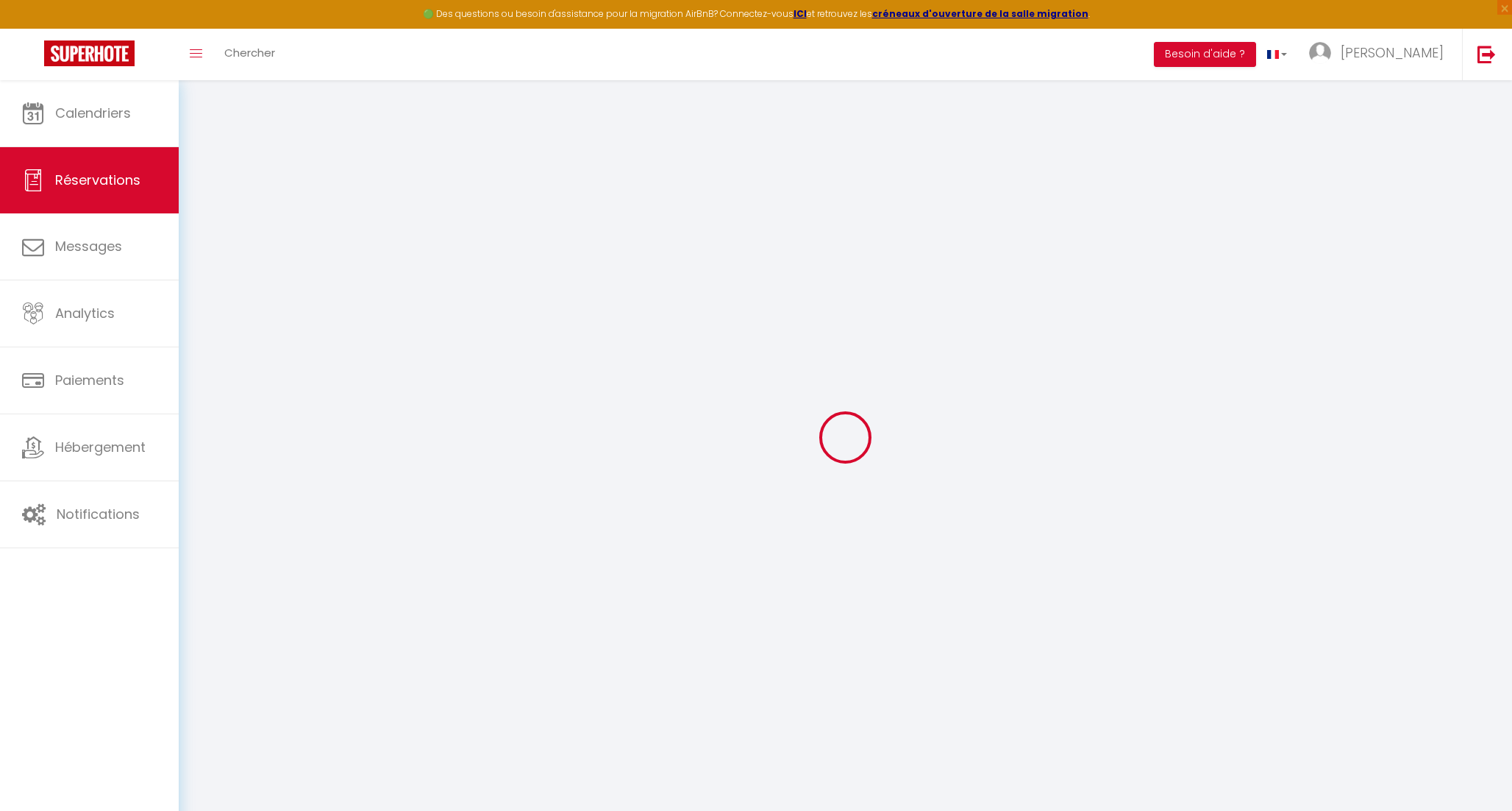
checkbox input "false"
select select
checkbox input "false"
select select
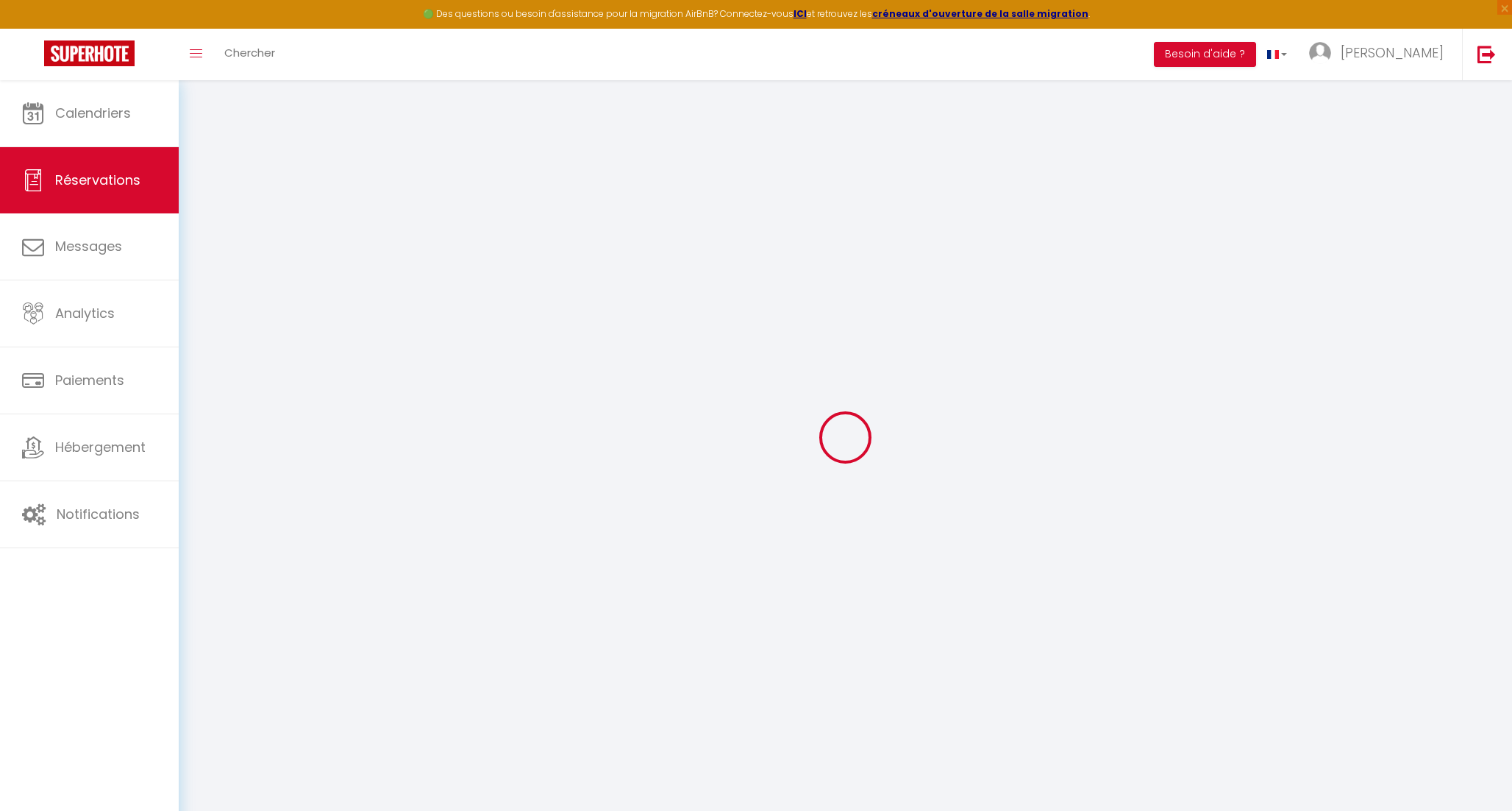
select select
checkbox input "false"
type textarea "Bonjour. Nous pensons arriver Vendredi soir vers 20h30. Merci !"
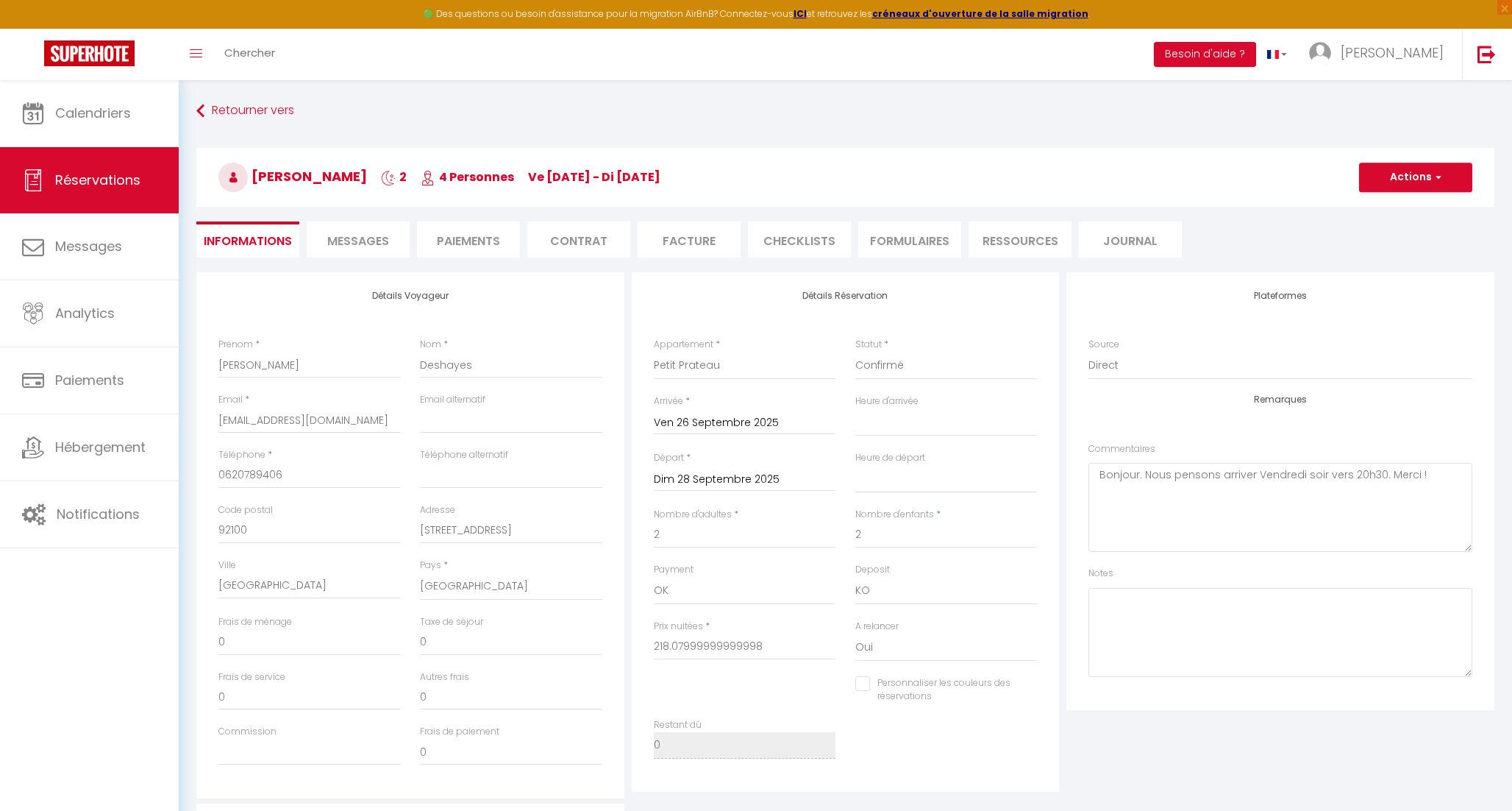
type input "45"
type input "3.08"
select select
checkbox input "false"
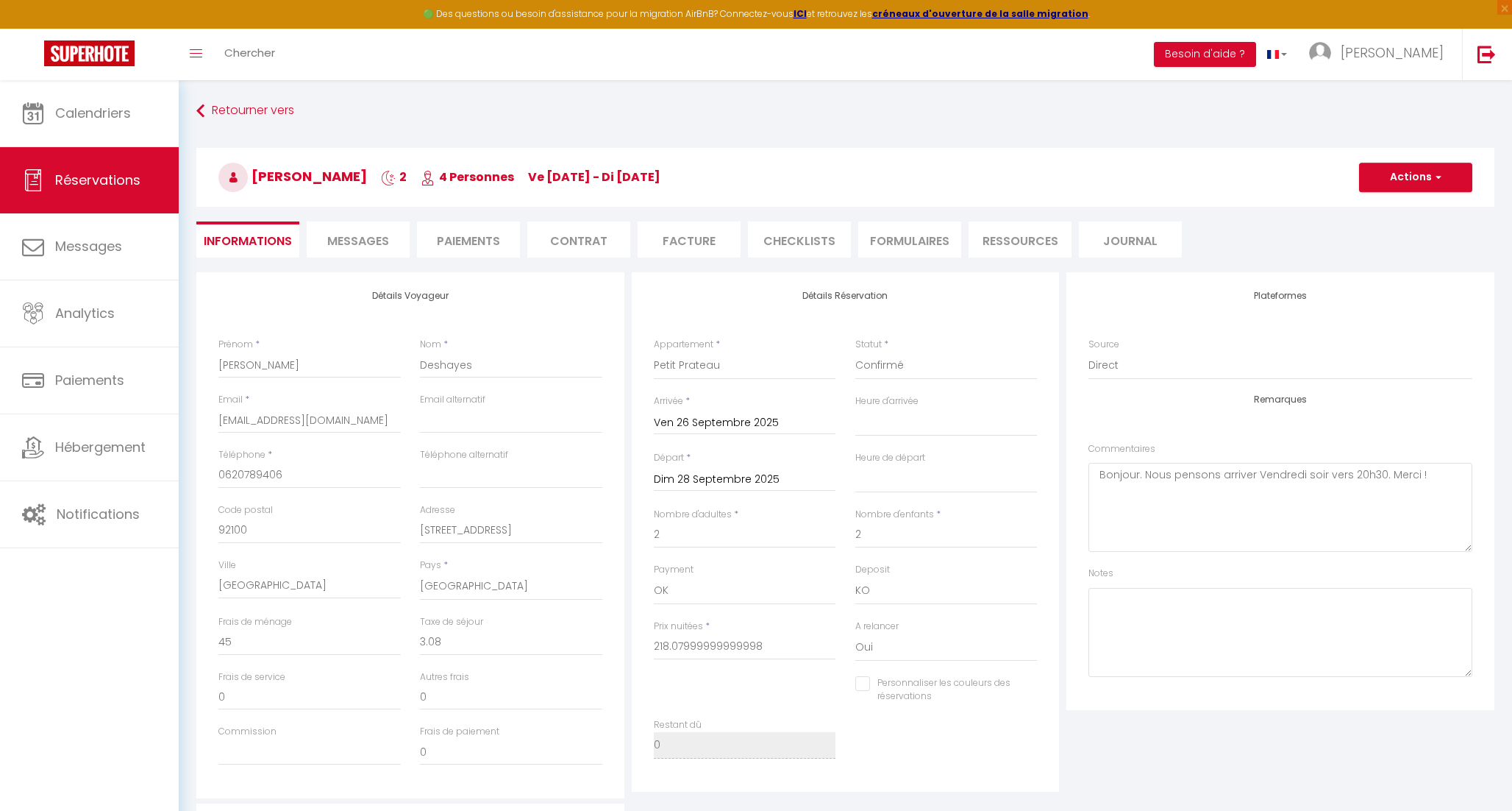
select select
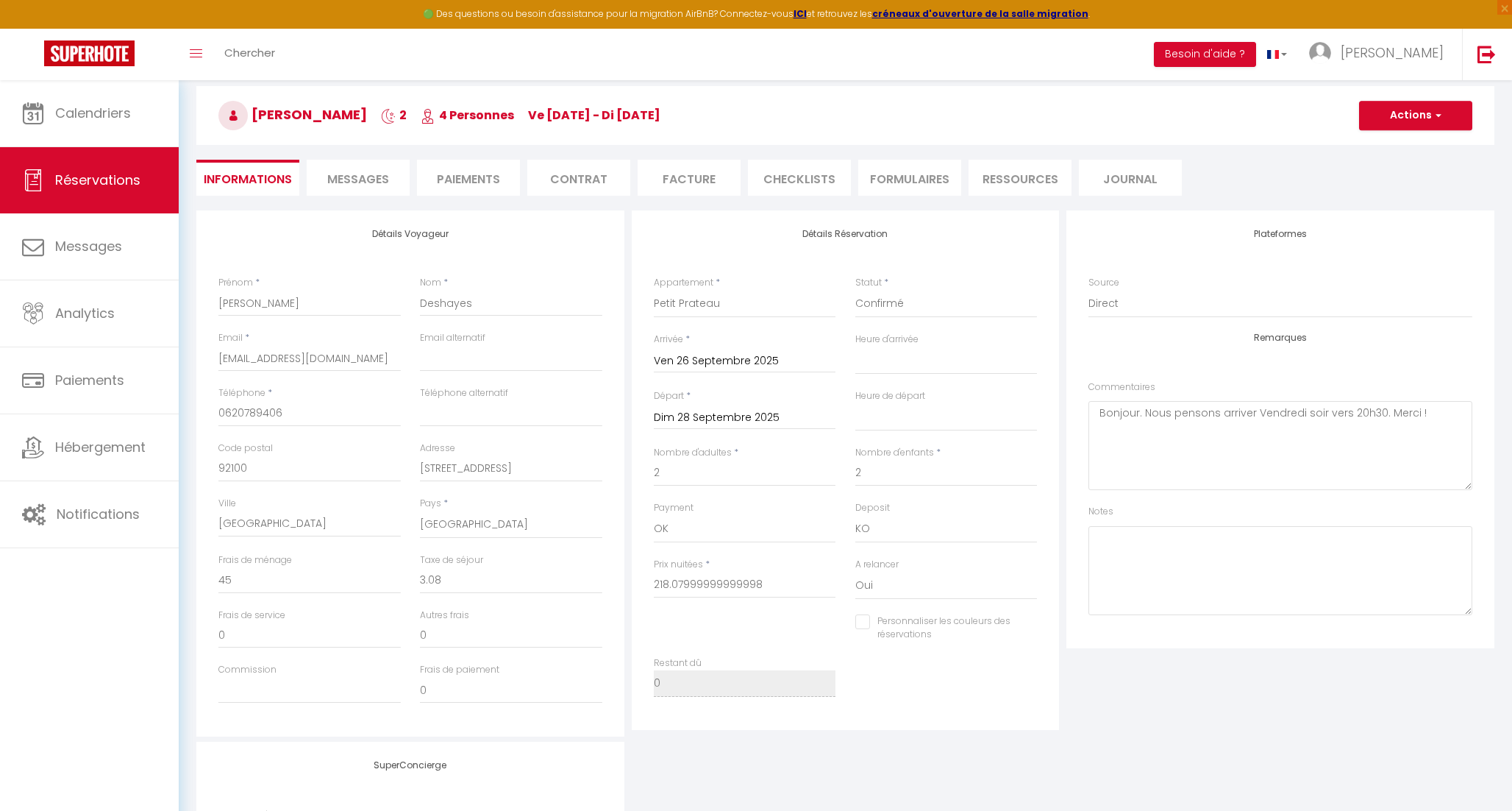
scroll to position [63, 0]
drag, startPoint x: 344, startPoint y: 582, endPoint x: 0, endPoint y: 590, distance: 344.1
click at [0, 585] on div "🟢 Des questions ou besoin d'assistance pour la migration AirBnB? Connectez-vous…" at bounding box center [756, 527] width 1512 height 1020
type input "0"
select select
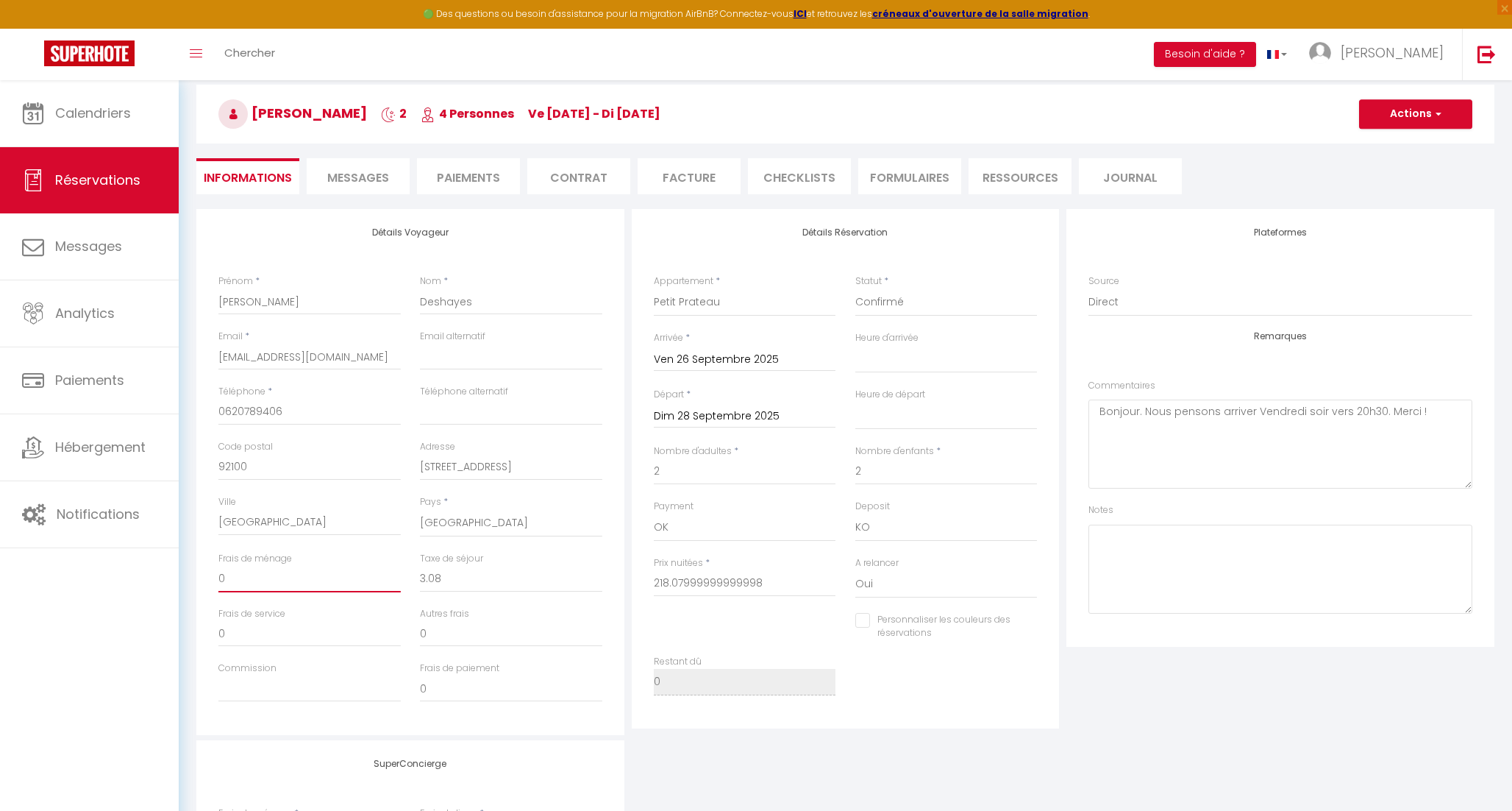
select select
checkbox input "false"
type input "0"
click at [1436, 119] on span "button" at bounding box center [1436, 113] width 9 height 13
click at [1368, 144] on link "Enregistrer" at bounding box center [1401, 146] width 116 height 19
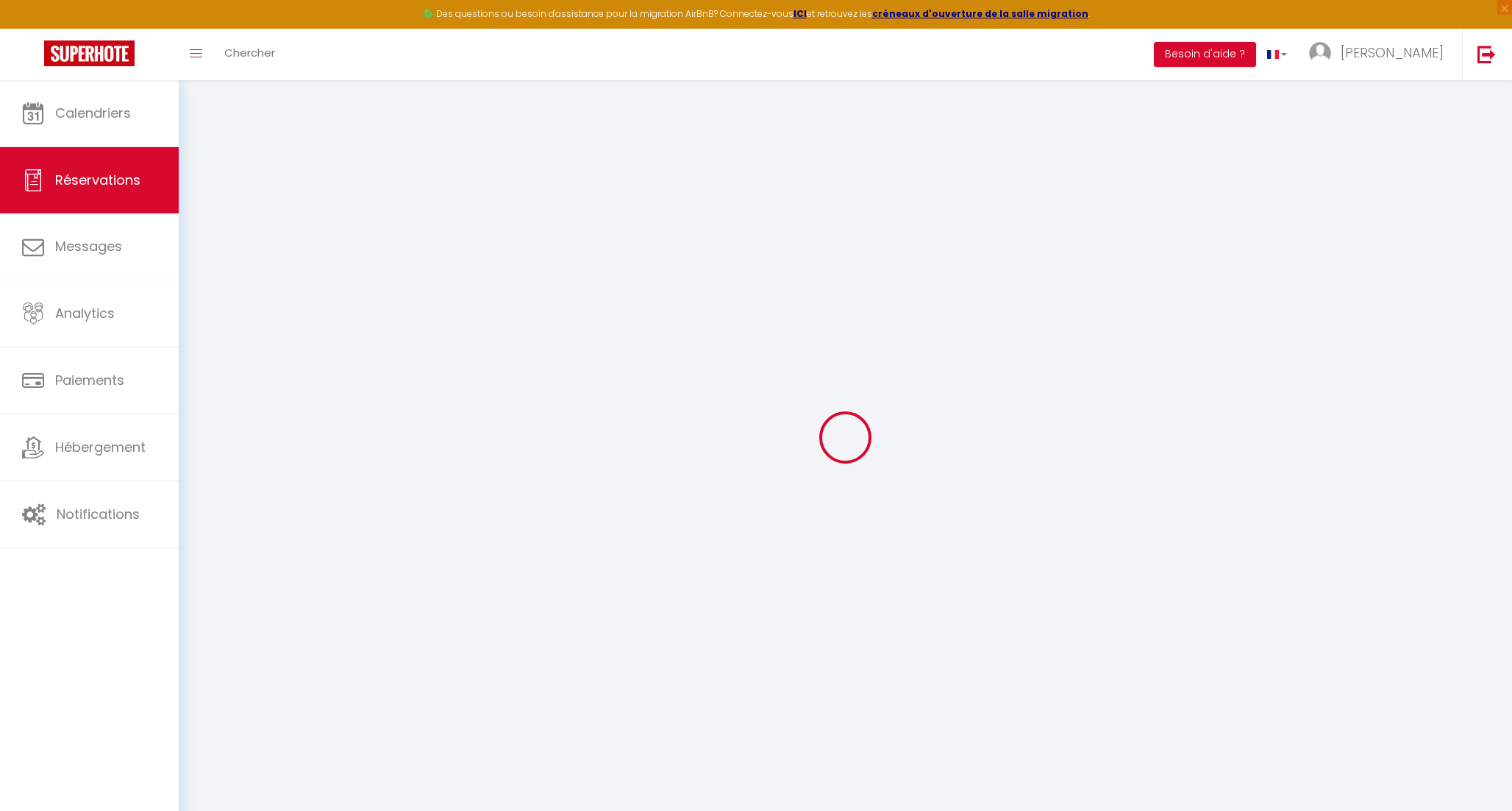
select select "not_cancelled"
